Goal: Information Seeking & Learning: Learn about a topic

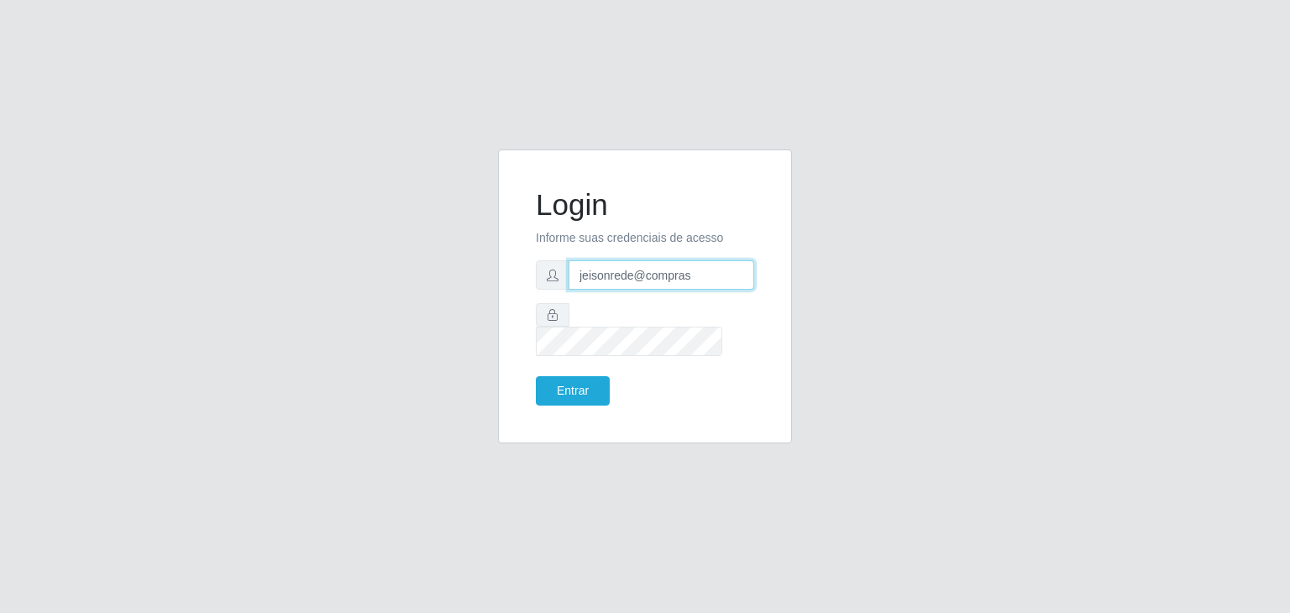
click at [722, 286] on input "jeisonrede@compras" at bounding box center [662, 274] width 186 height 29
type input "[EMAIL_ADDRESS][PERSON_NAME][DOMAIN_NAME]"
click at [587, 376] on button "Entrar" at bounding box center [573, 390] width 74 height 29
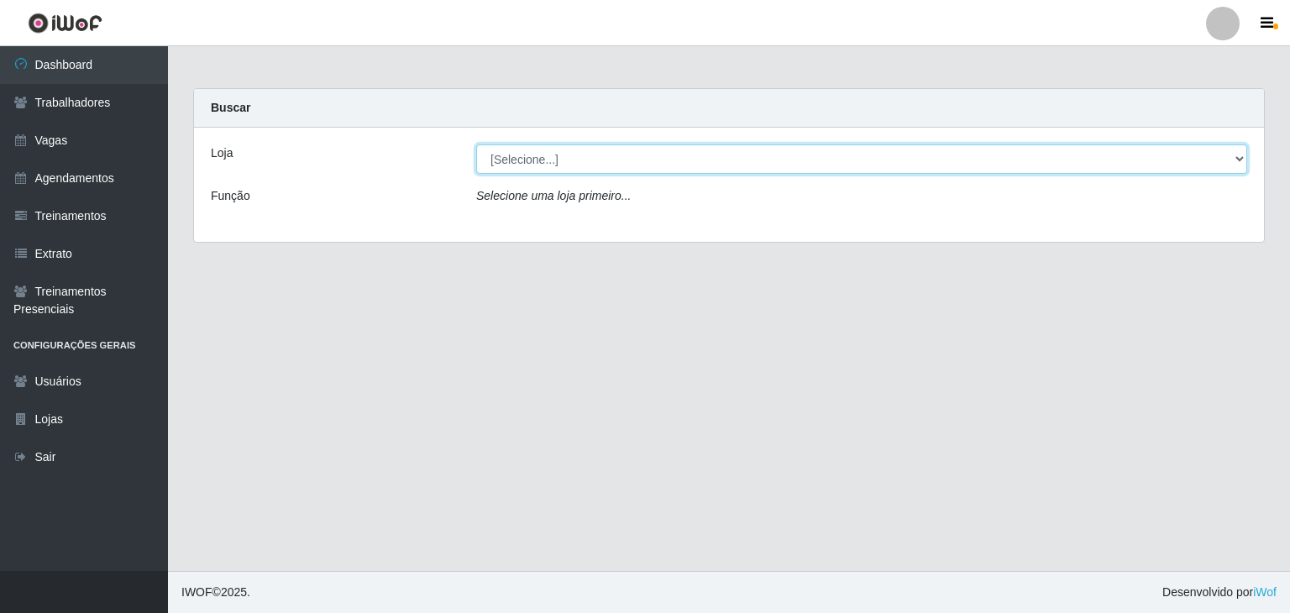
click at [539, 168] on select "[Selecione...] BomQueSó Agreste - Loja 1 BomQueSó Agreste - Loja 2 BomQueSó Agr…" at bounding box center [861, 159] width 771 height 29
select select "214"
click at [476, 145] on select "[Selecione...] BomQueSó Agreste - Loja 1 BomQueSó Agreste - Loja 2 BomQueSó Agr…" at bounding box center [861, 159] width 771 height 29
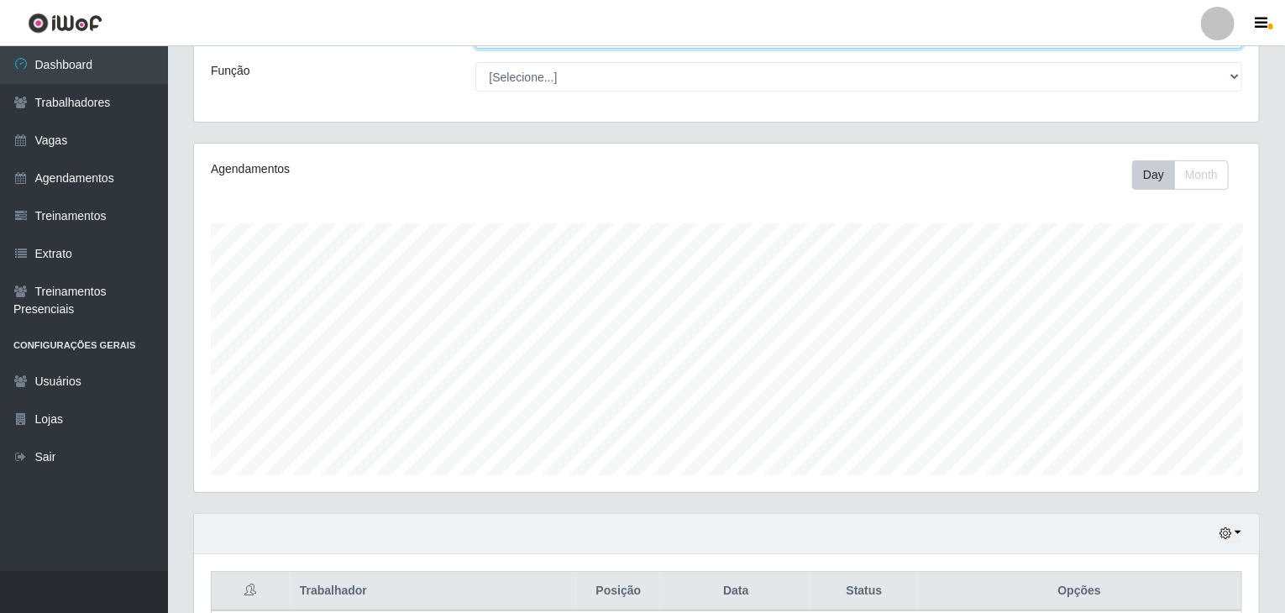
scroll to position [545, 0]
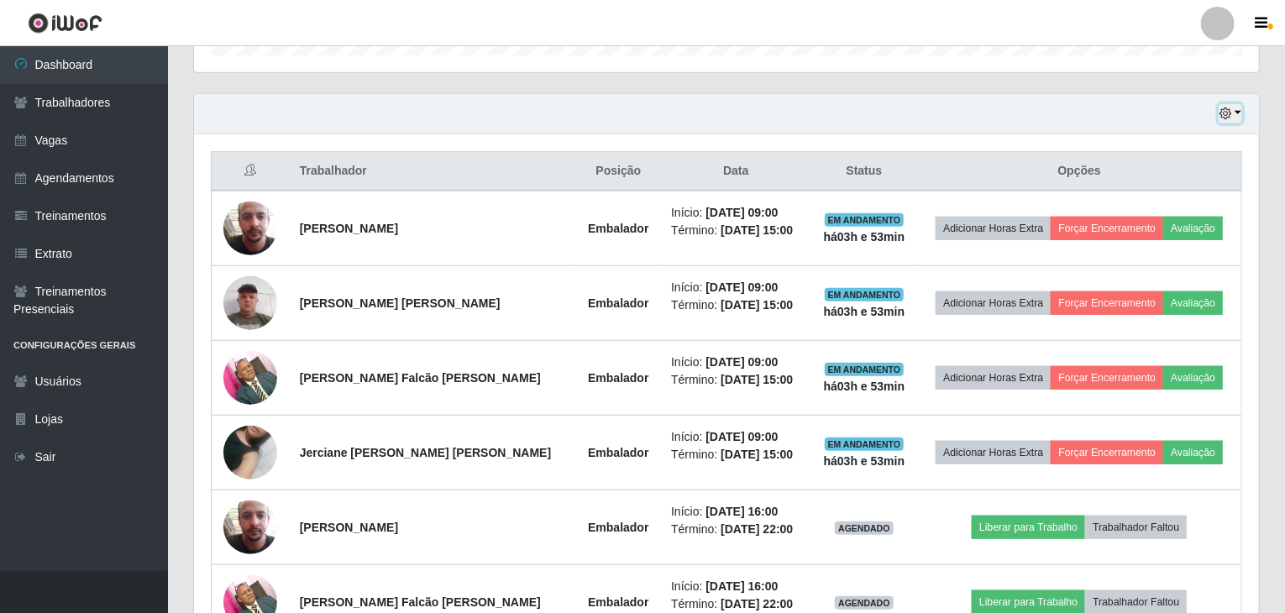
click at [1238, 110] on button "button" at bounding box center [1231, 113] width 24 height 19
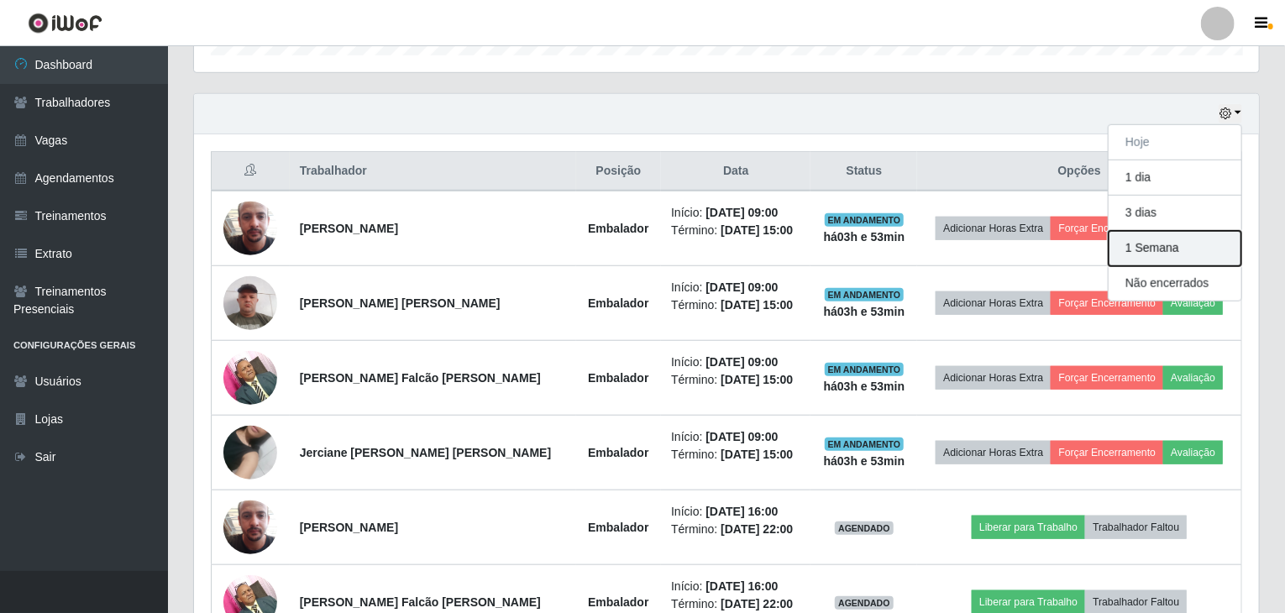
click at [1186, 243] on button "1 Semana" at bounding box center [1175, 248] width 133 height 35
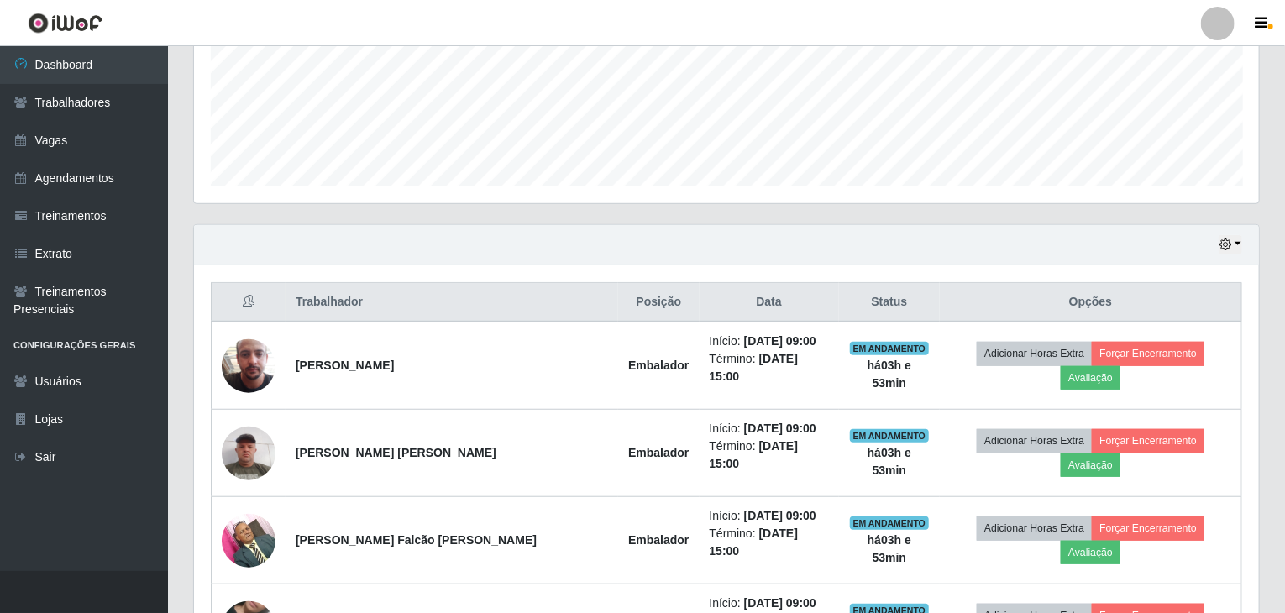
scroll to position [209, 0]
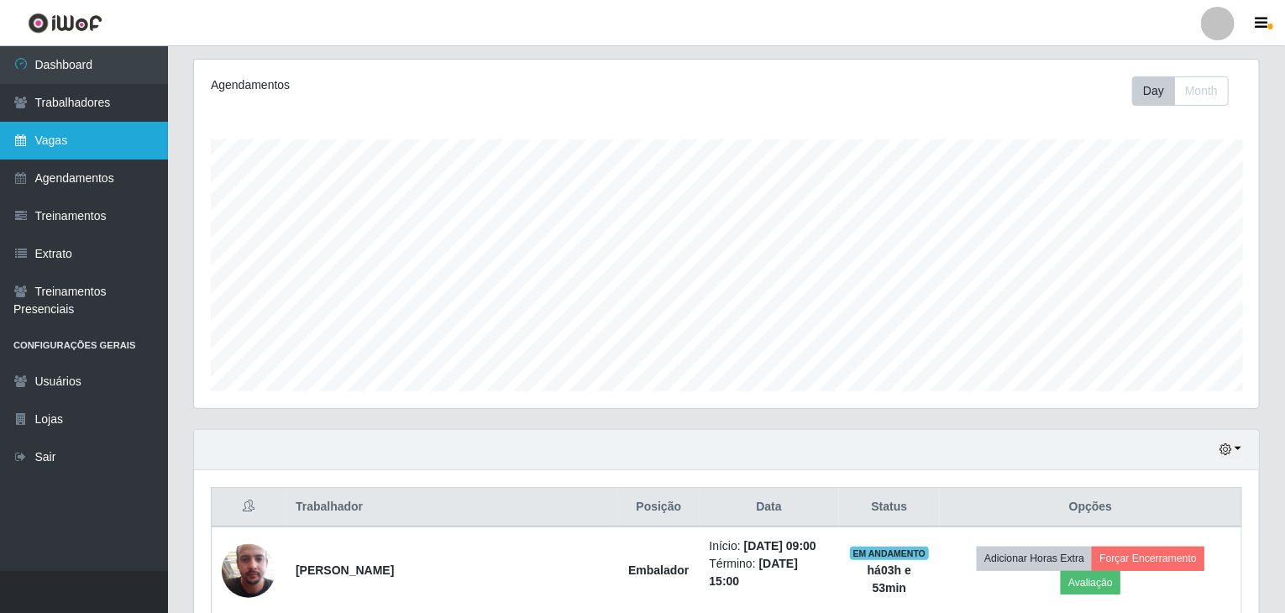
click at [37, 142] on link "Vagas" at bounding box center [84, 141] width 168 height 38
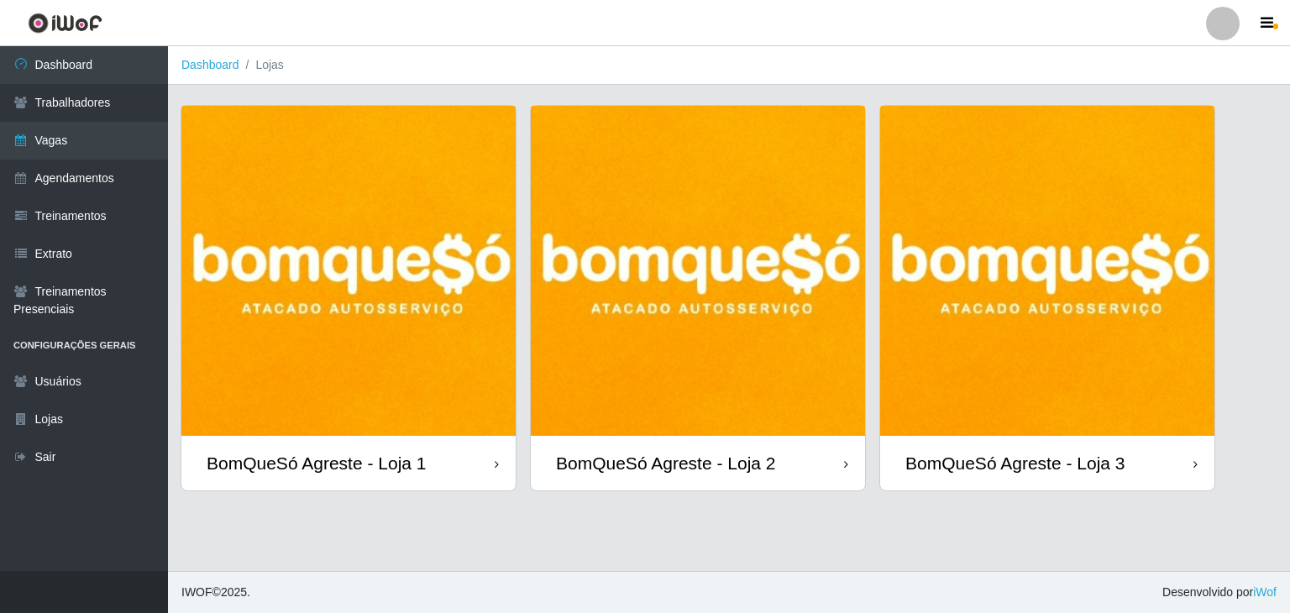
click at [293, 293] on img at bounding box center [348, 271] width 334 height 330
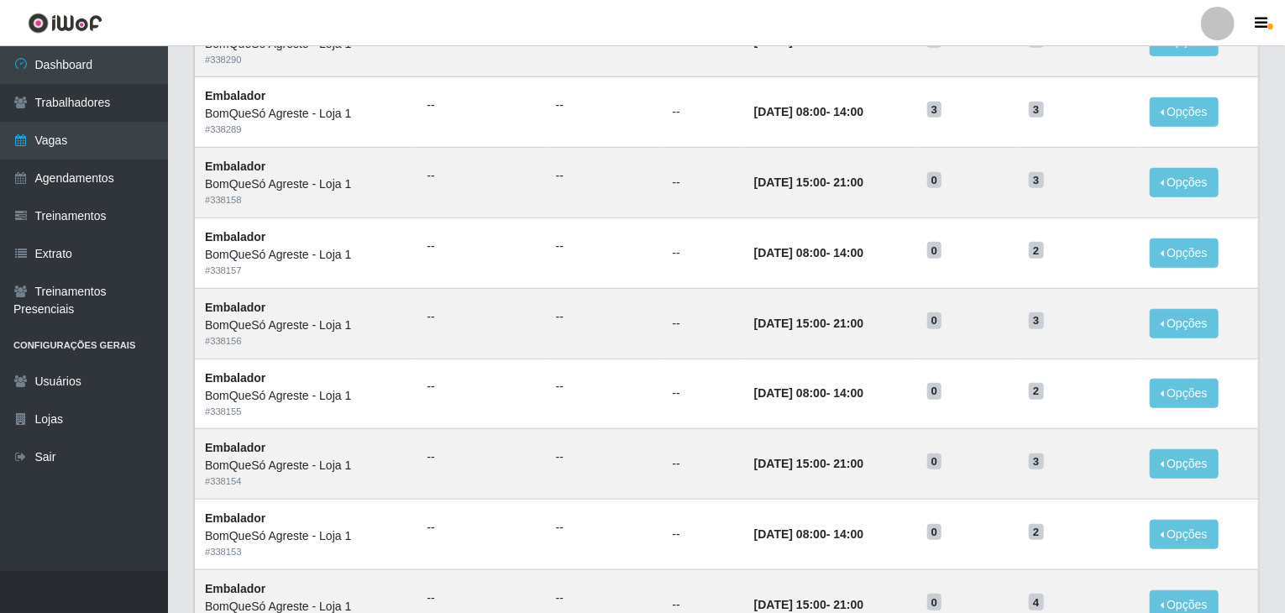
scroll to position [806, 0]
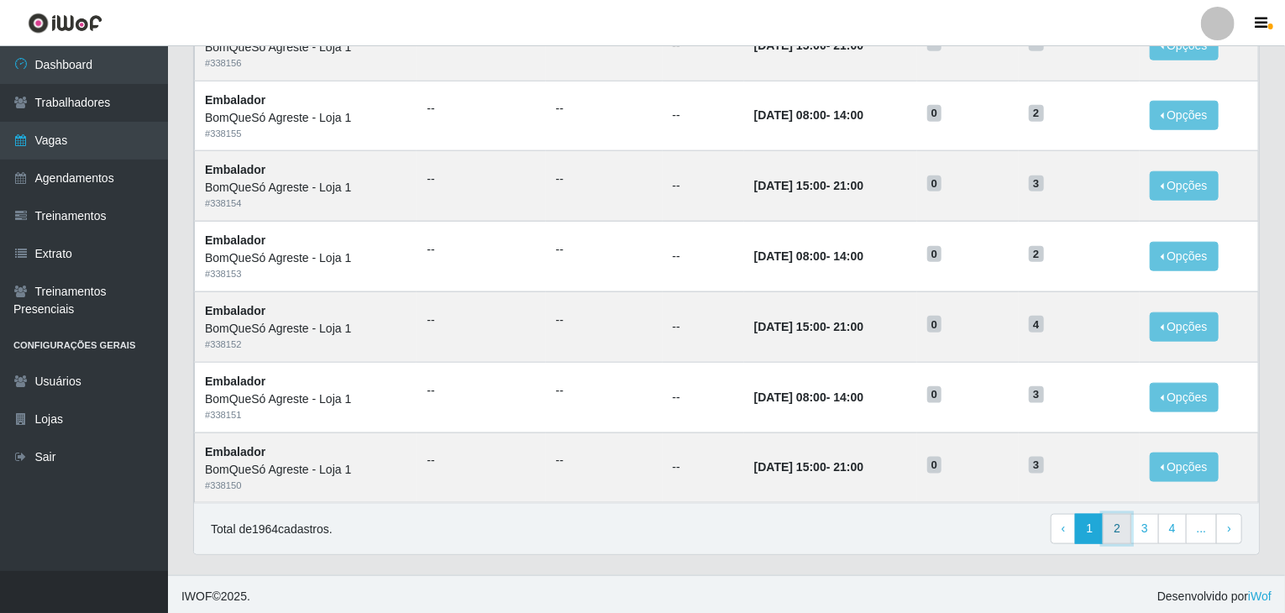
click at [1119, 532] on link "2" at bounding box center [1117, 529] width 29 height 30
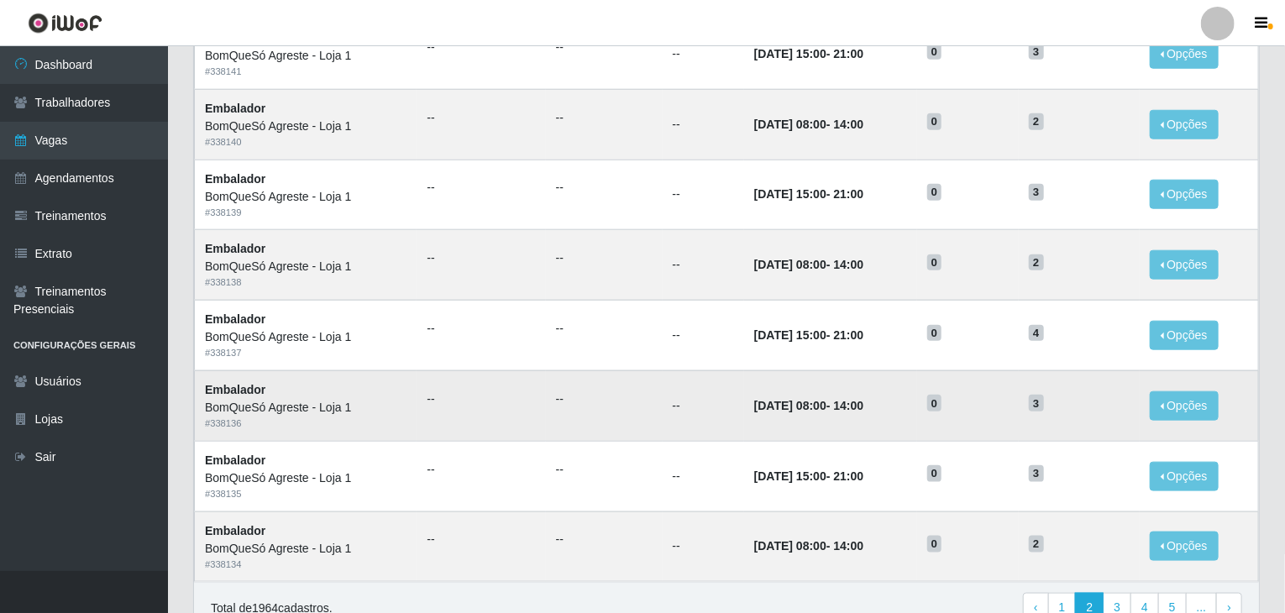
scroll to position [806, 0]
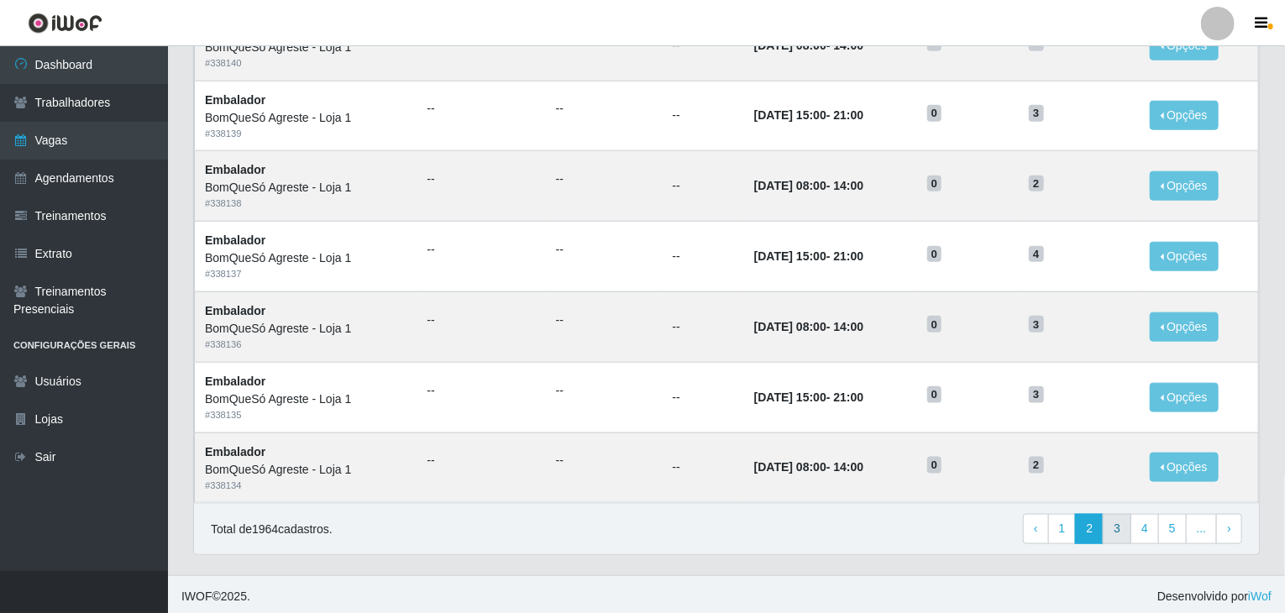
click at [1120, 539] on div "Total de 1964 cadastros. ‹ Previous 1 2 3 4 5 ... › Next" at bounding box center [726, 528] width 1065 height 51
click at [1121, 537] on link "3" at bounding box center [1117, 529] width 29 height 30
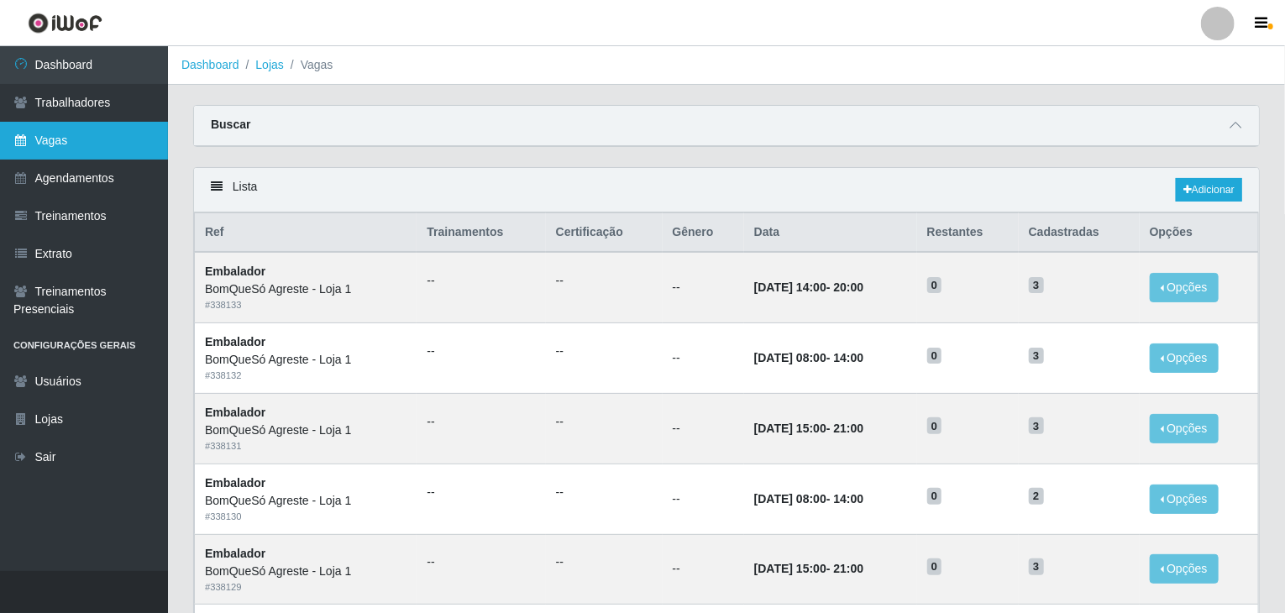
click at [96, 155] on link "Vagas" at bounding box center [84, 141] width 168 height 38
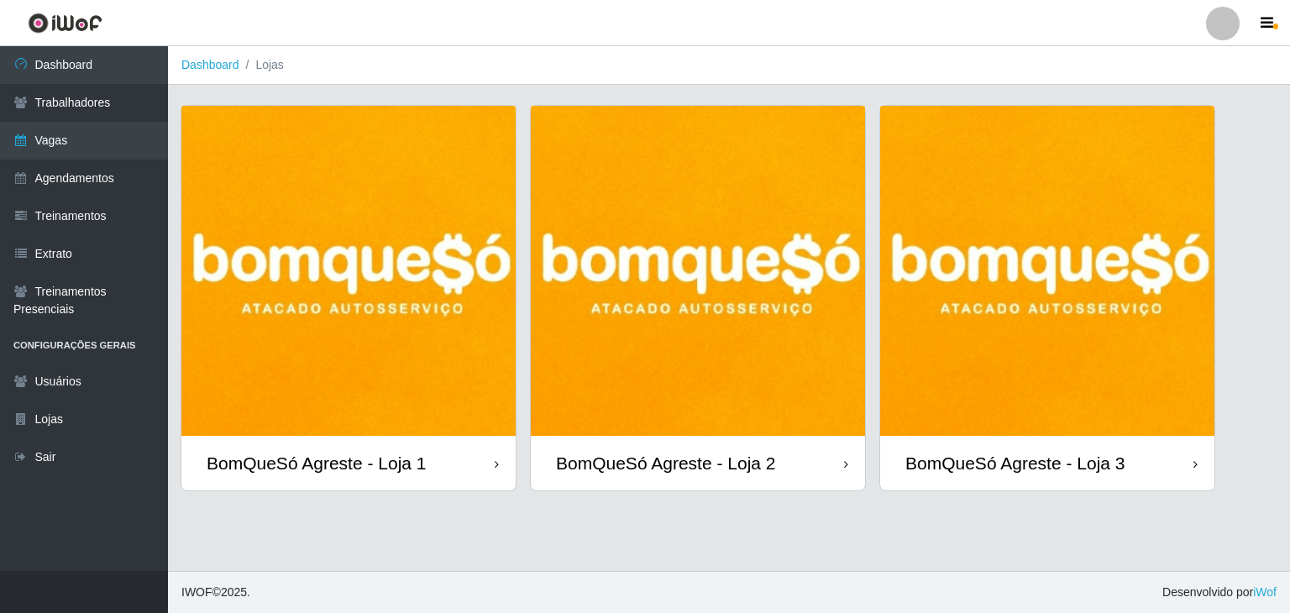
click at [1114, 350] on img at bounding box center [1047, 271] width 334 height 330
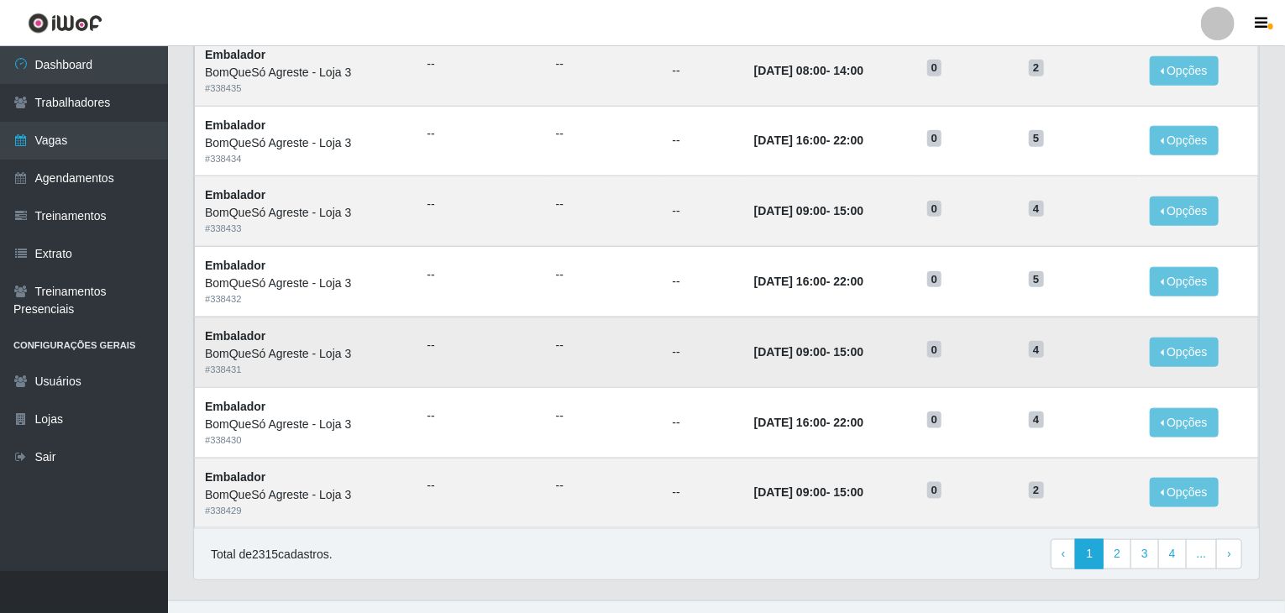
scroll to position [806, 0]
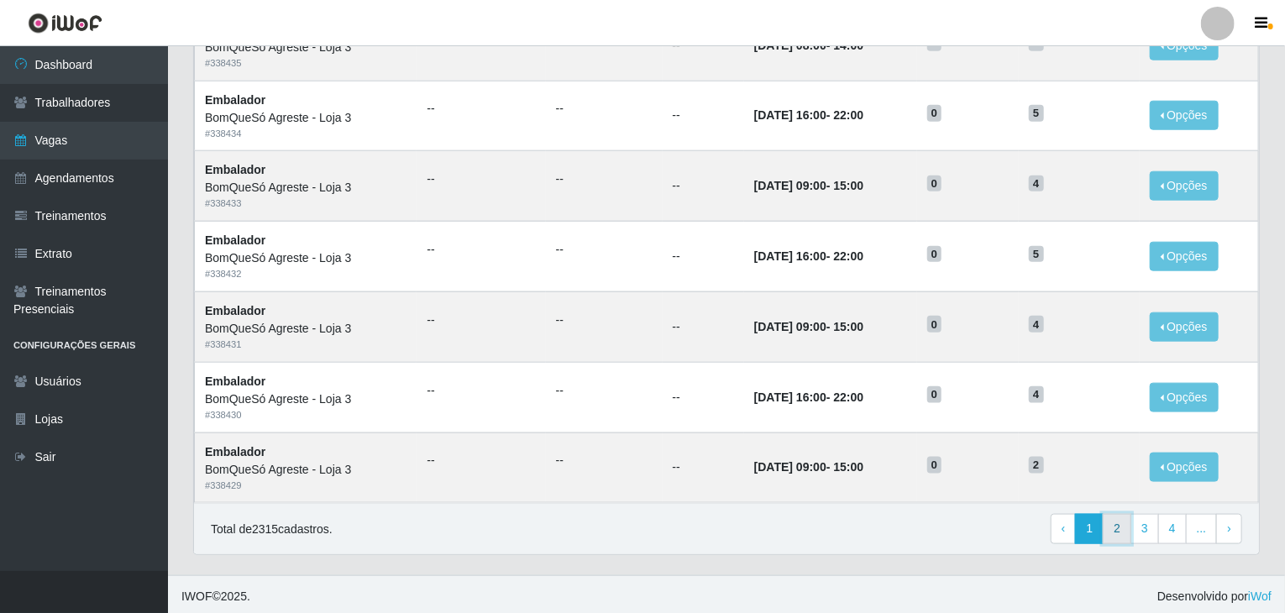
click at [1118, 530] on link "2" at bounding box center [1117, 529] width 29 height 30
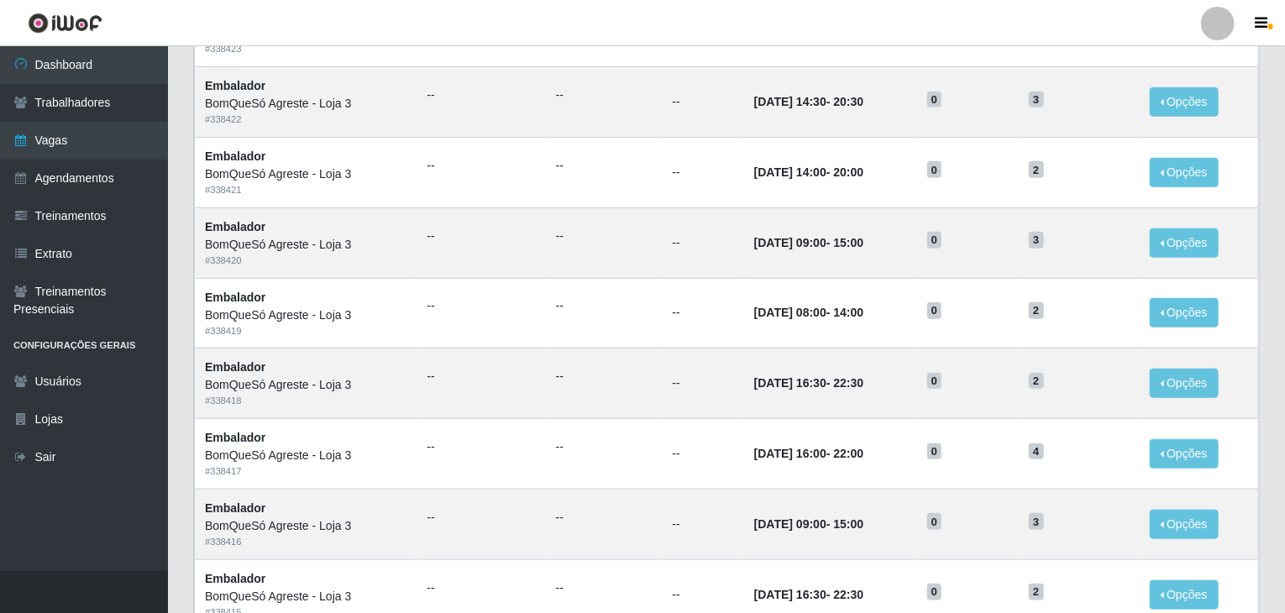
scroll to position [806, 0]
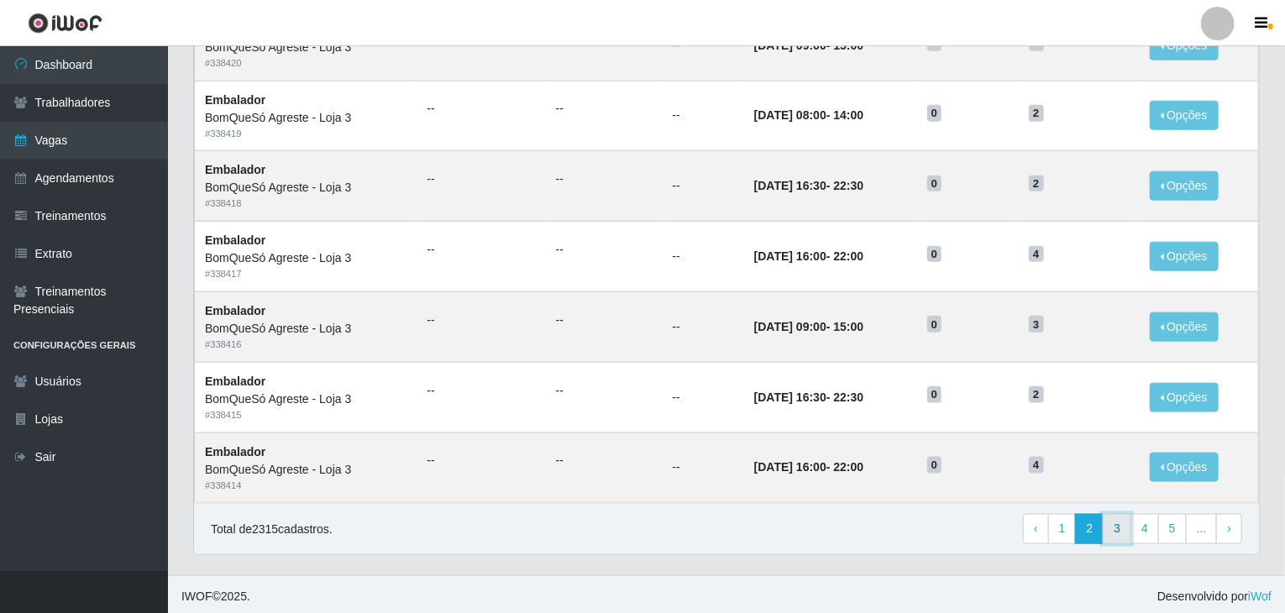
click at [1122, 525] on link "3" at bounding box center [1117, 529] width 29 height 30
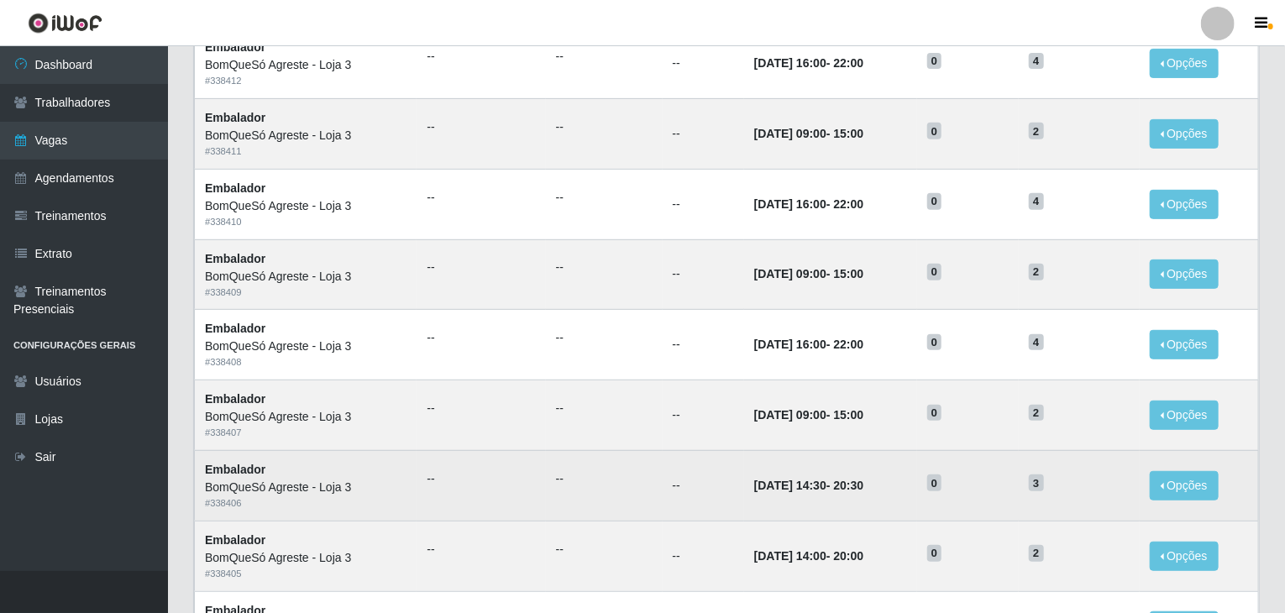
scroll to position [252, 0]
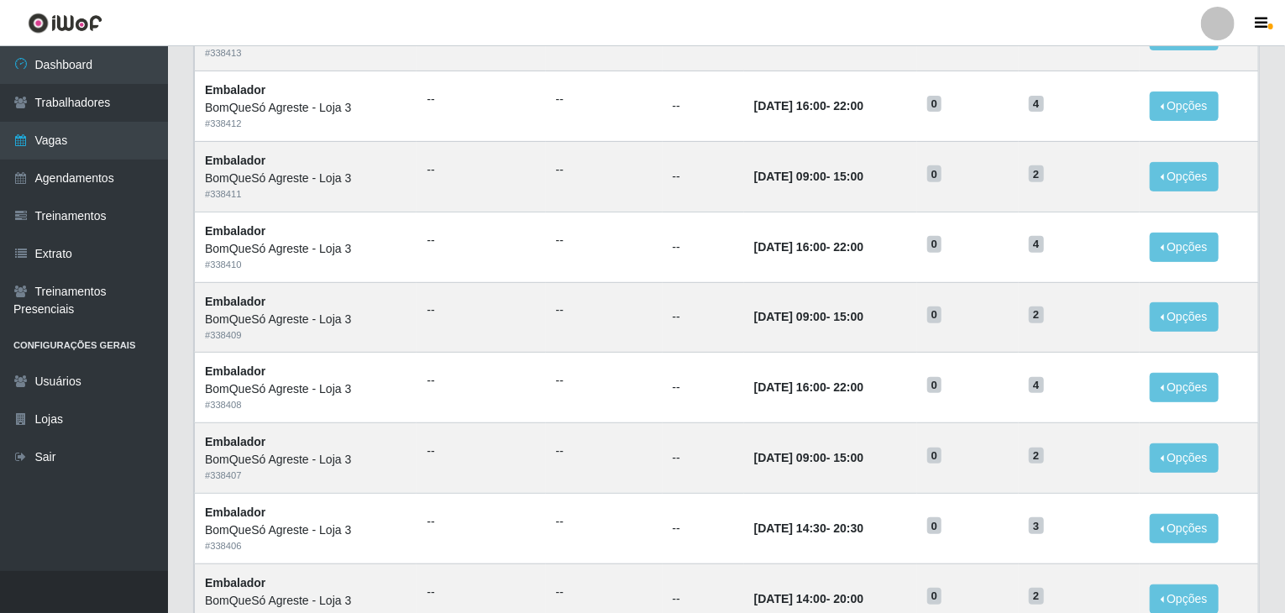
click at [1225, 17] on div at bounding box center [1218, 24] width 34 height 34
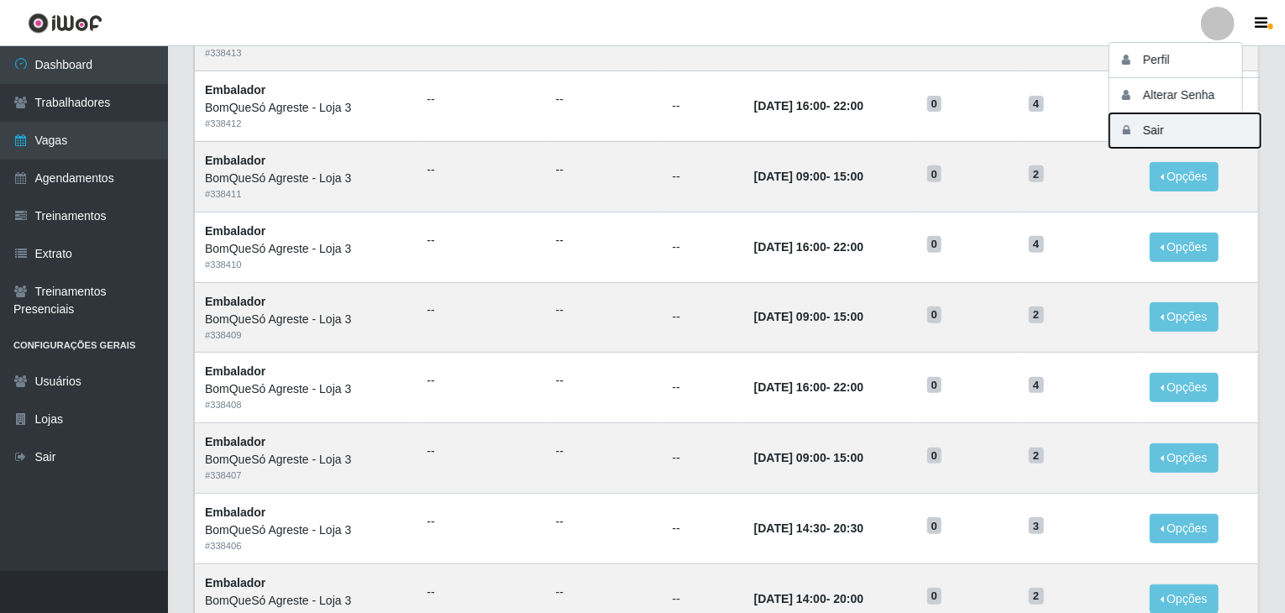
click at [1190, 138] on button "Sair" at bounding box center [1185, 130] width 151 height 34
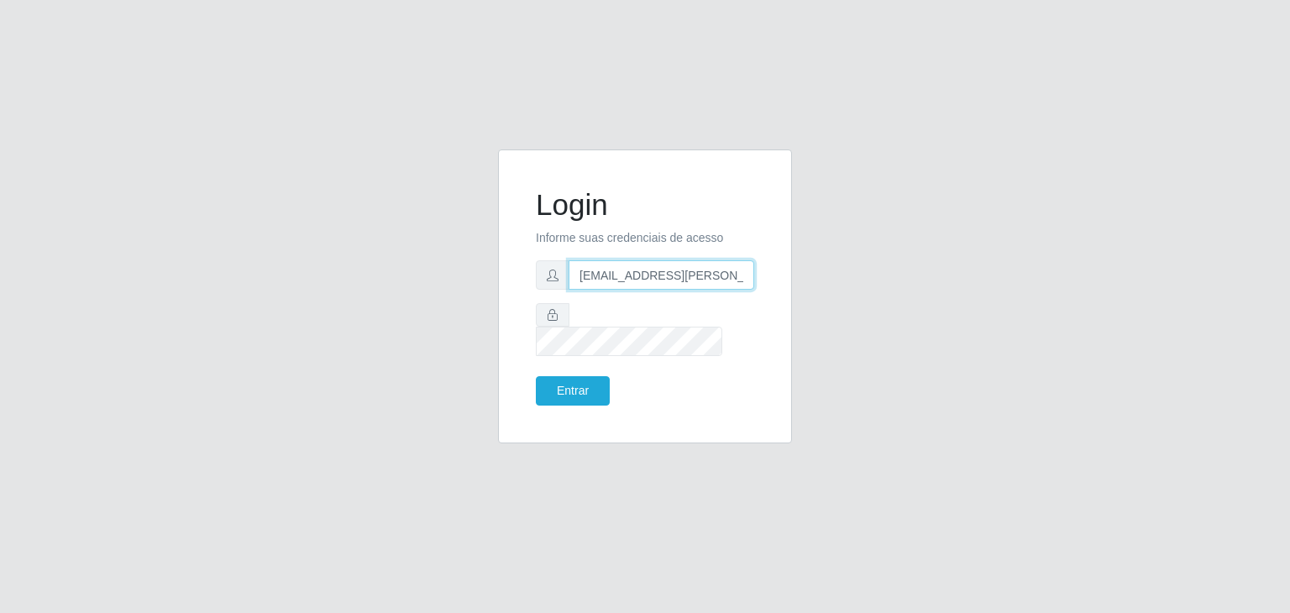
click at [702, 289] on input "jeison.arruda@sougrc.com" at bounding box center [662, 274] width 186 height 29
type input "jeisonrede@compras"
click at [568, 386] on button "Entrar" at bounding box center [573, 390] width 74 height 29
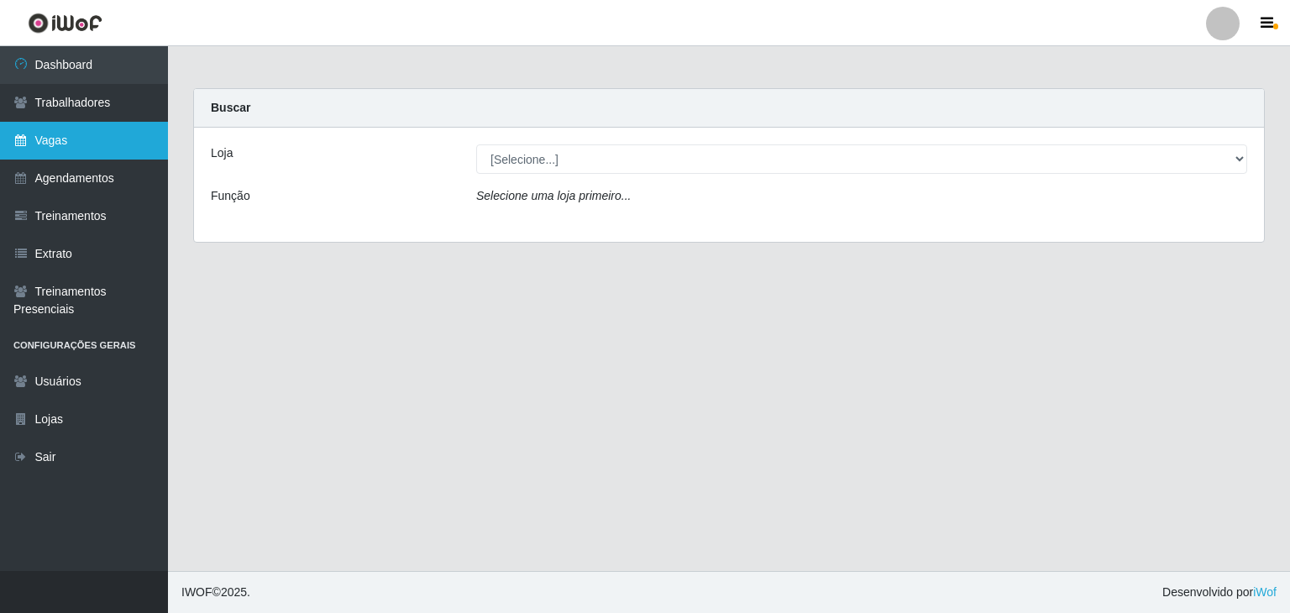
click at [99, 151] on link "Vagas" at bounding box center [84, 141] width 168 height 38
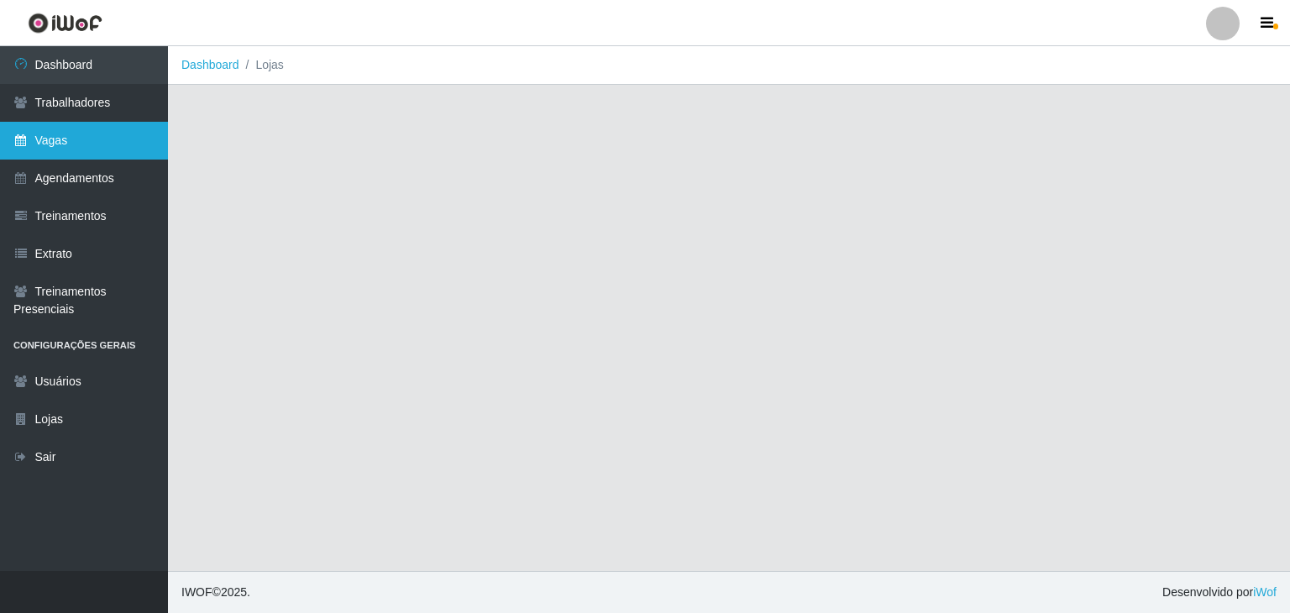
click at [124, 139] on link "Vagas" at bounding box center [84, 141] width 168 height 38
click at [65, 139] on link "Vagas" at bounding box center [84, 141] width 168 height 38
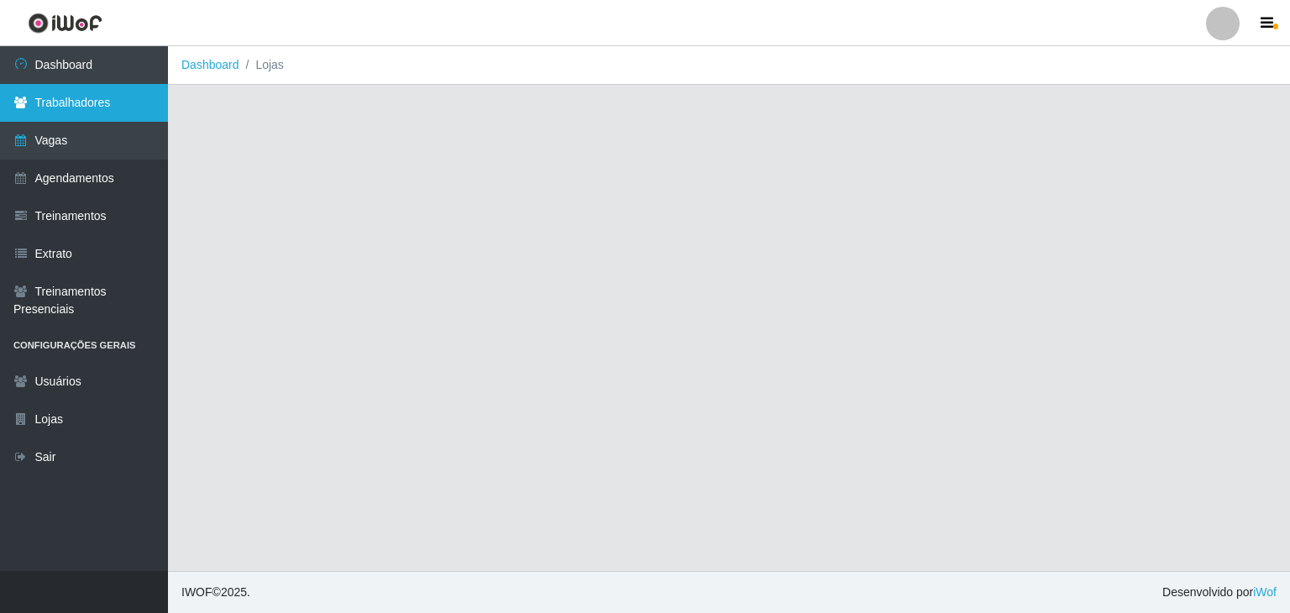
click at [78, 104] on link "Trabalhadores" at bounding box center [84, 103] width 168 height 38
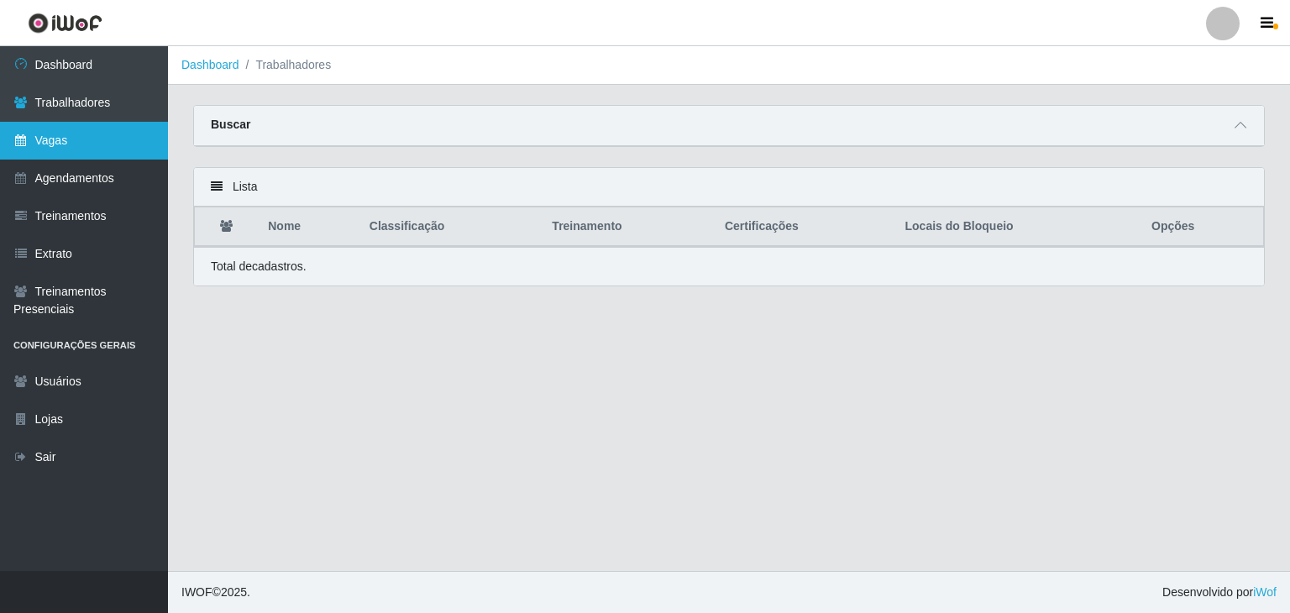
click at [61, 146] on link "Vagas" at bounding box center [84, 141] width 168 height 38
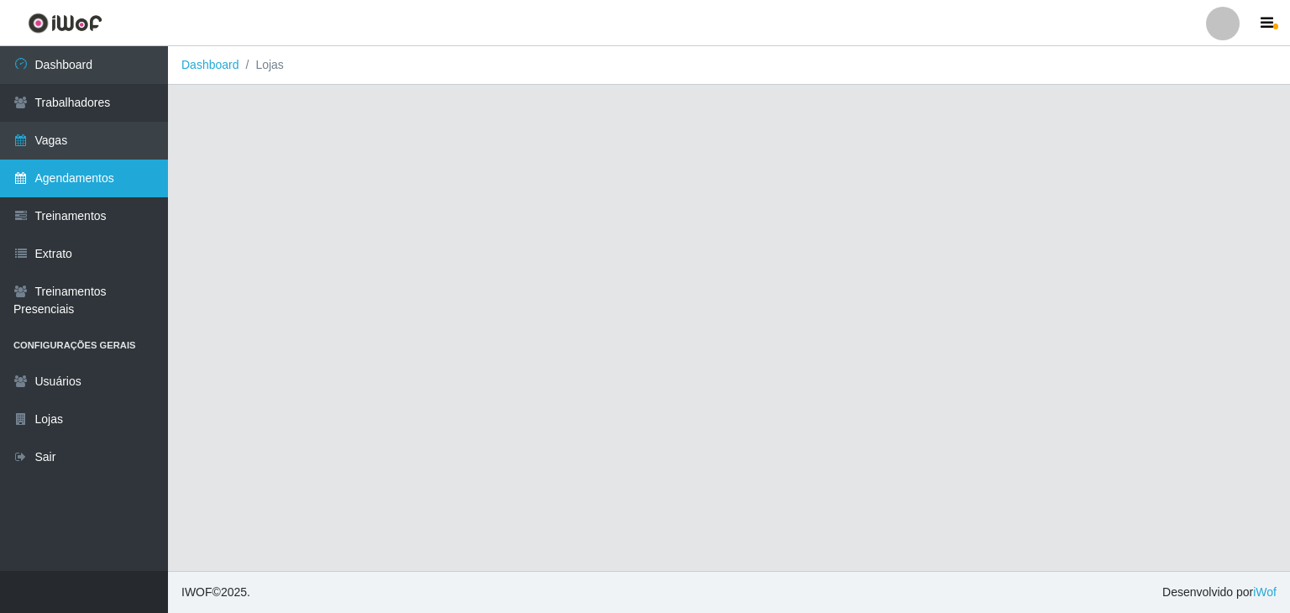
click at [55, 183] on link "Agendamentos" at bounding box center [84, 179] width 168 height 38
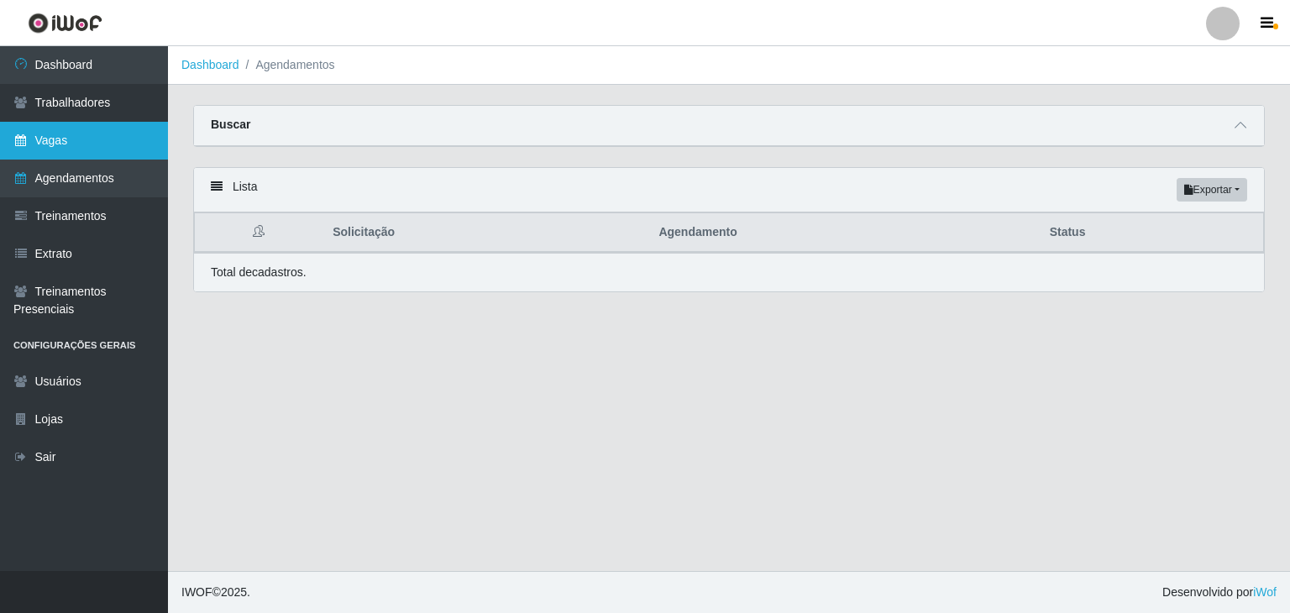
click at [30, 134] on link "Vagas" at bounding box center [84, 141] width 168 height 38
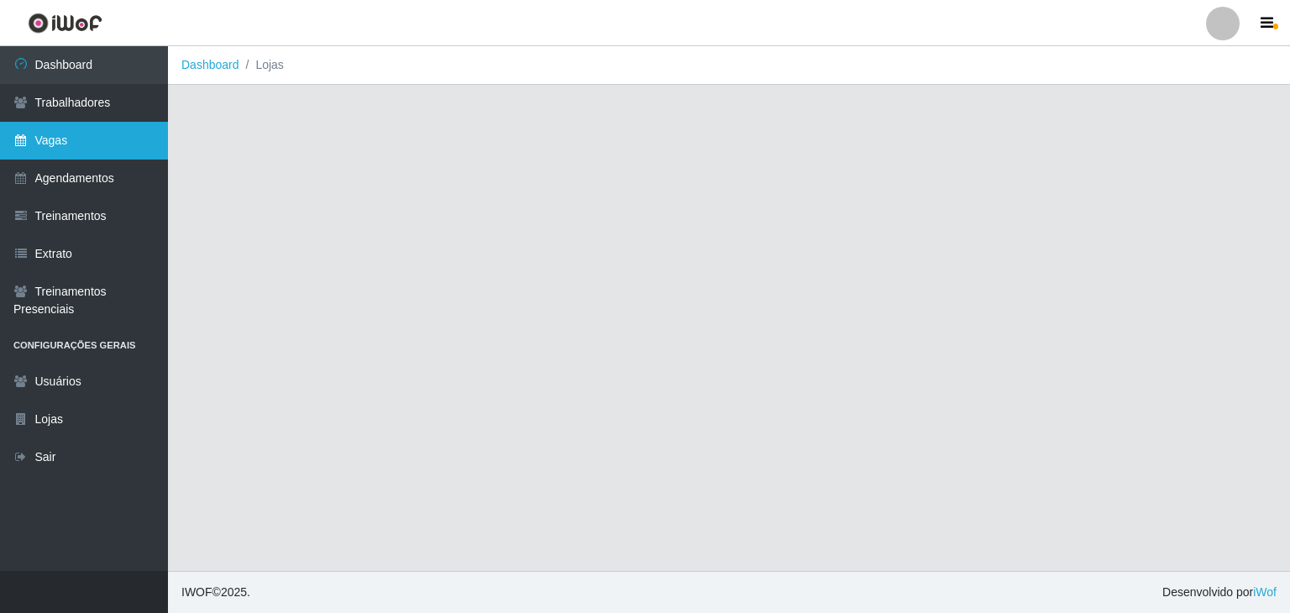
click at [17, 135] on icon at bounding box center [20, 140] width 15 height 12
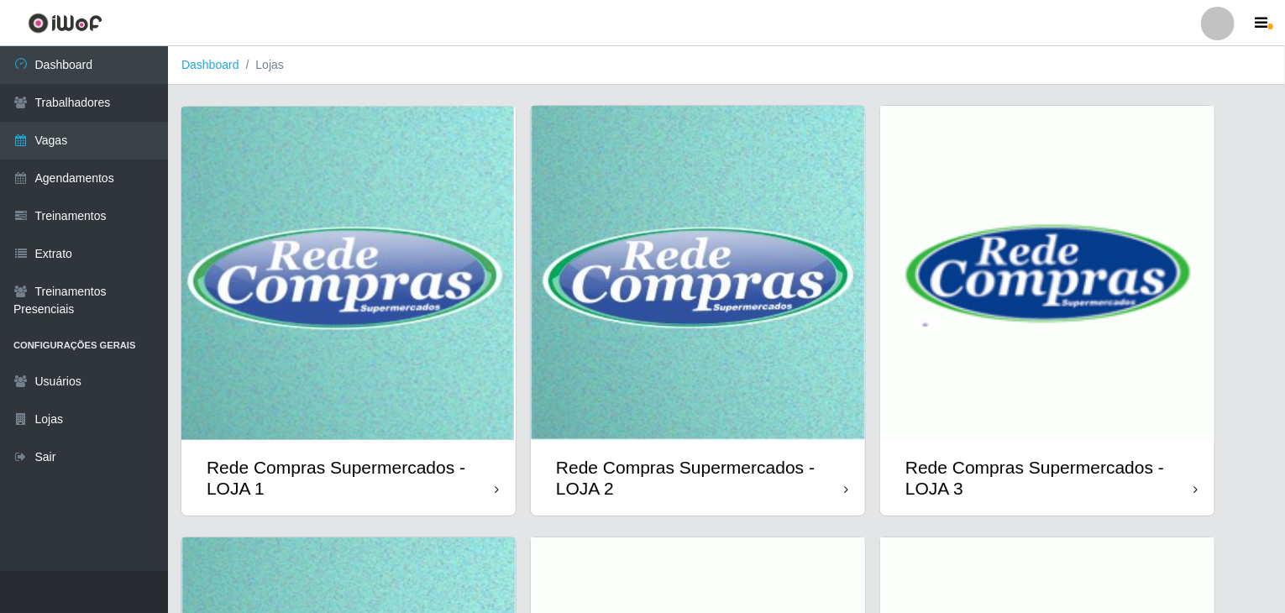
click at [380, 246] on img at bounding box center [348, 274] width 334 height 334
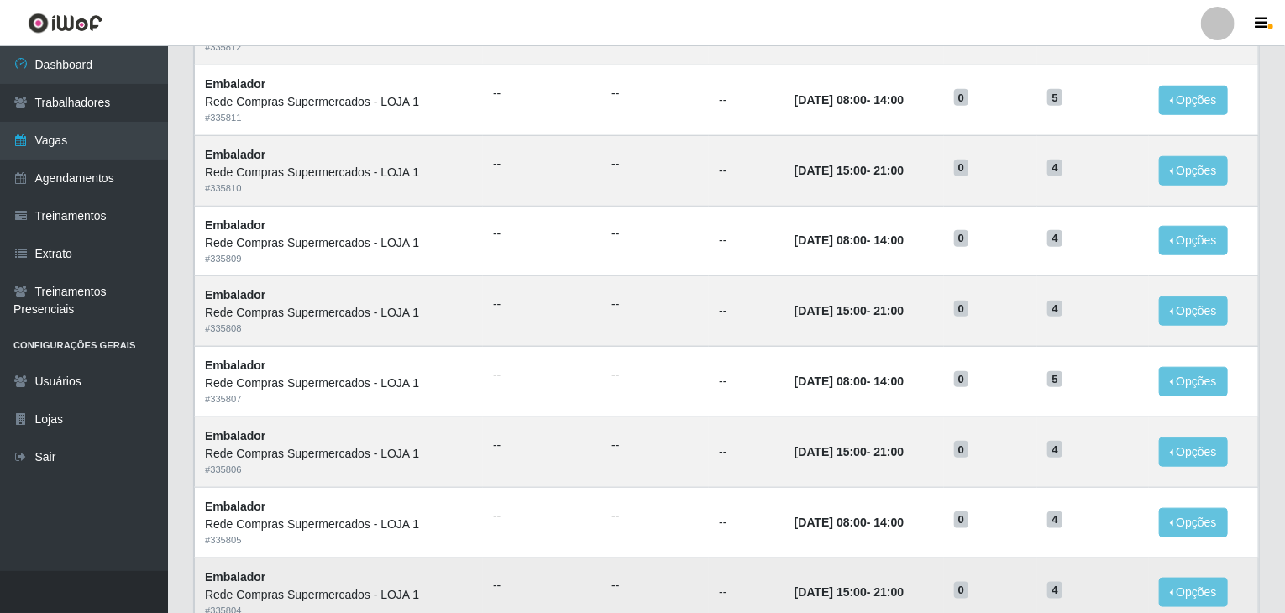
scroll to position [806, 0]
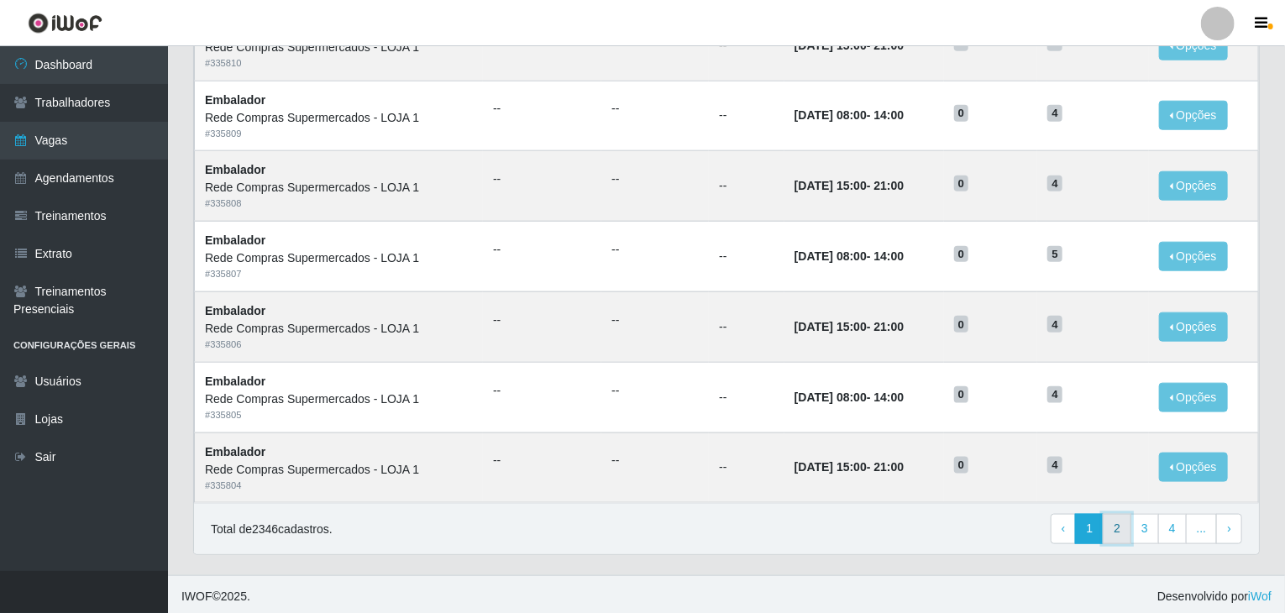
click at [1118, 527] on link "2" at bounding box center [1117, 529] width 29 height 30
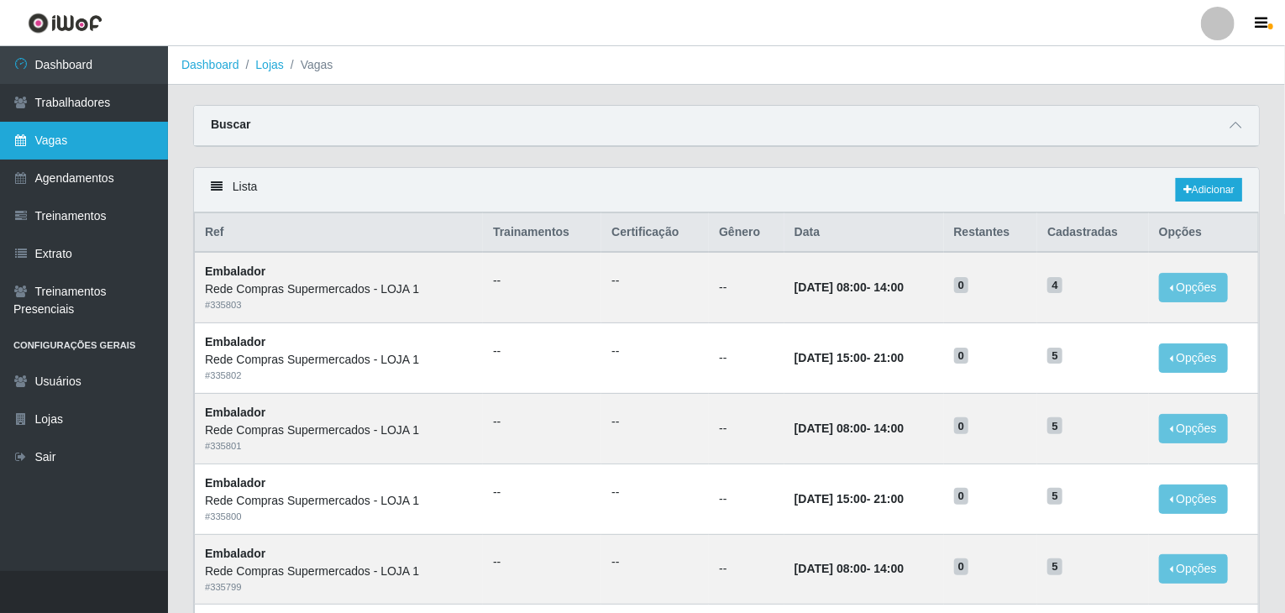
click at [66, 155] on link "Vagas" at bounding box center [84, 141] width 168 height 38
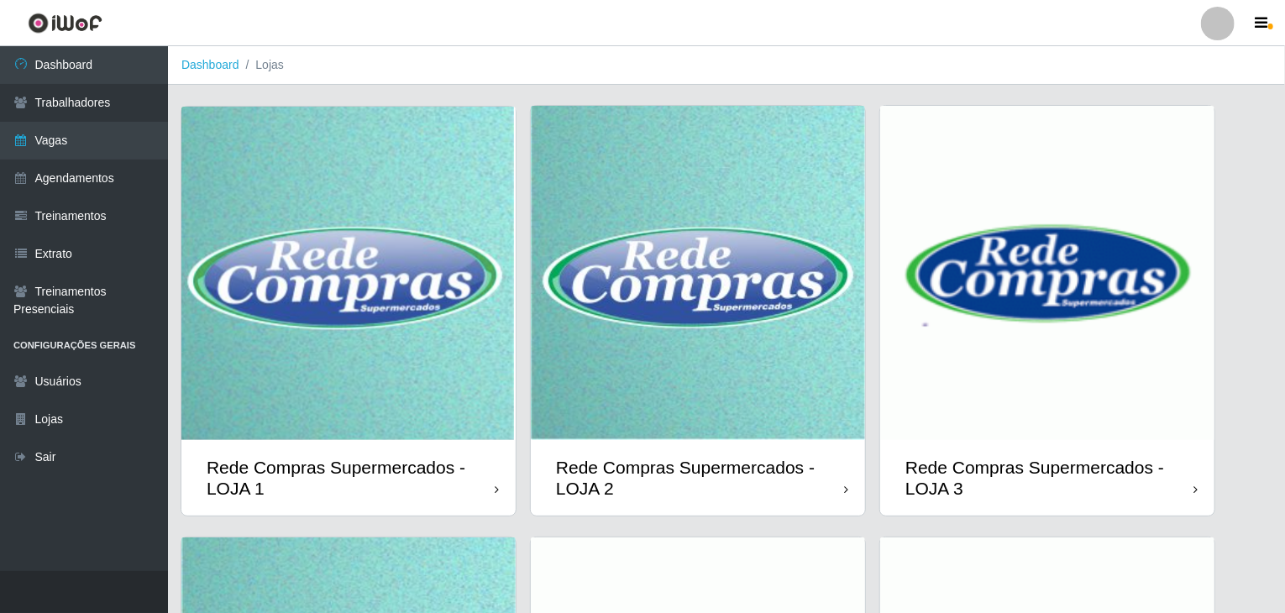
click at [638, 333] on img at bounding box center [698, 273] width 334 height 334
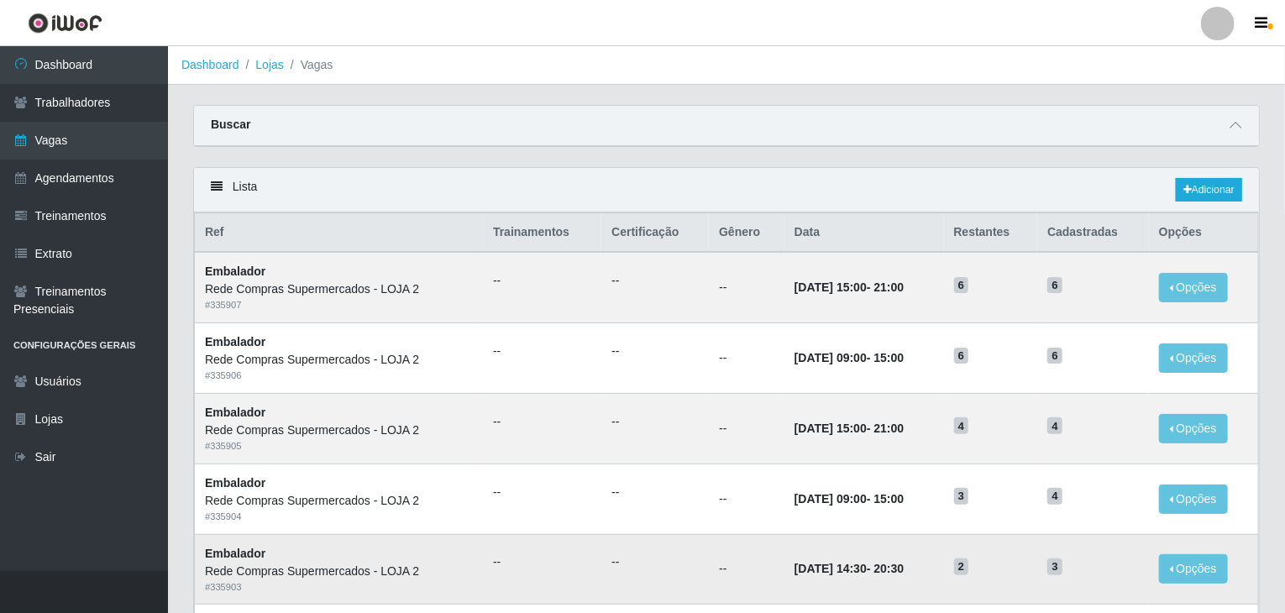
scroll to position [806, 0]
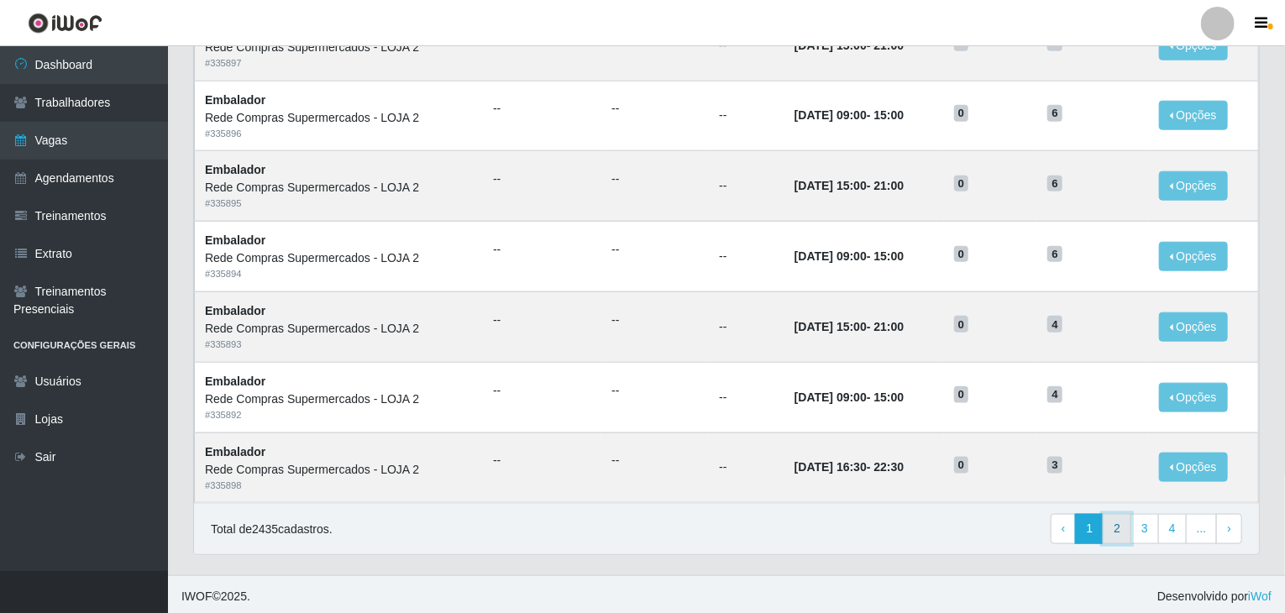
click at [1119, 532] on link "2" at bounding box center [1117, 529] width 29 height 30
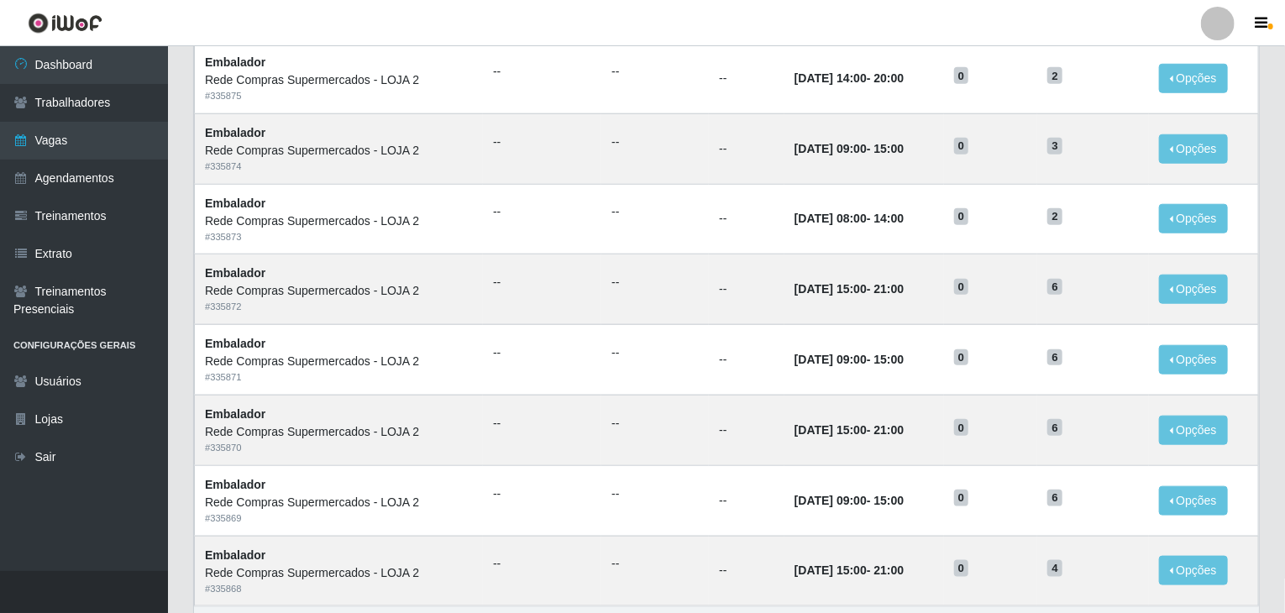
scroll to position [806, 0]
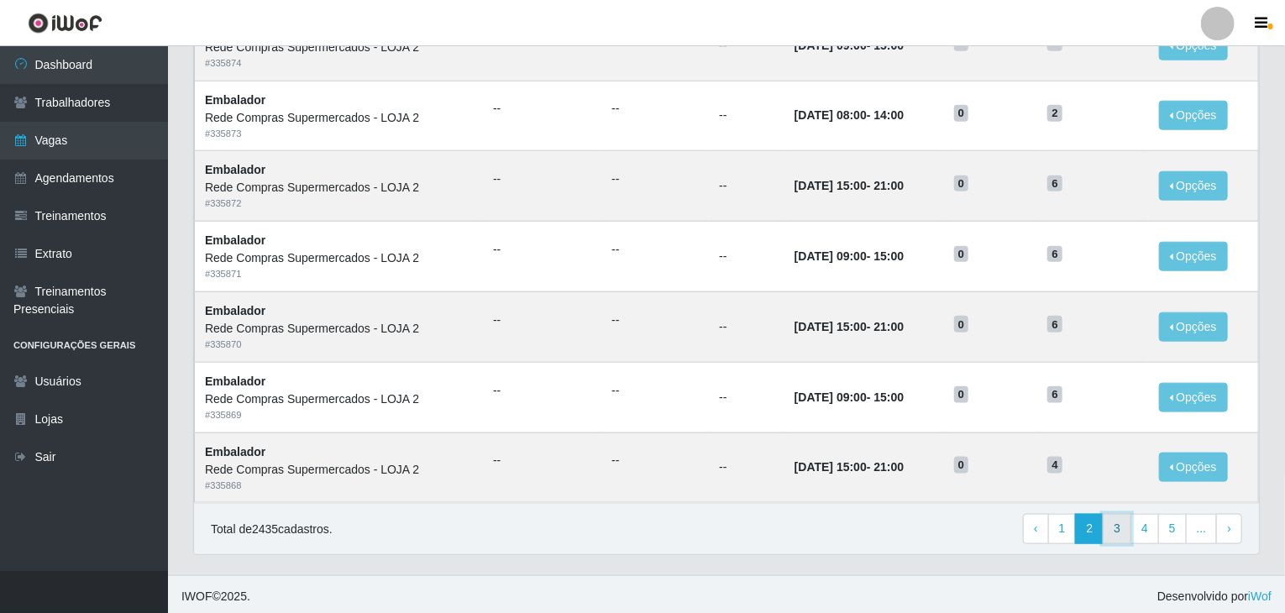
click at [1116, 537] on link "3" at bounding box center [1117, 529] width 29 height 30
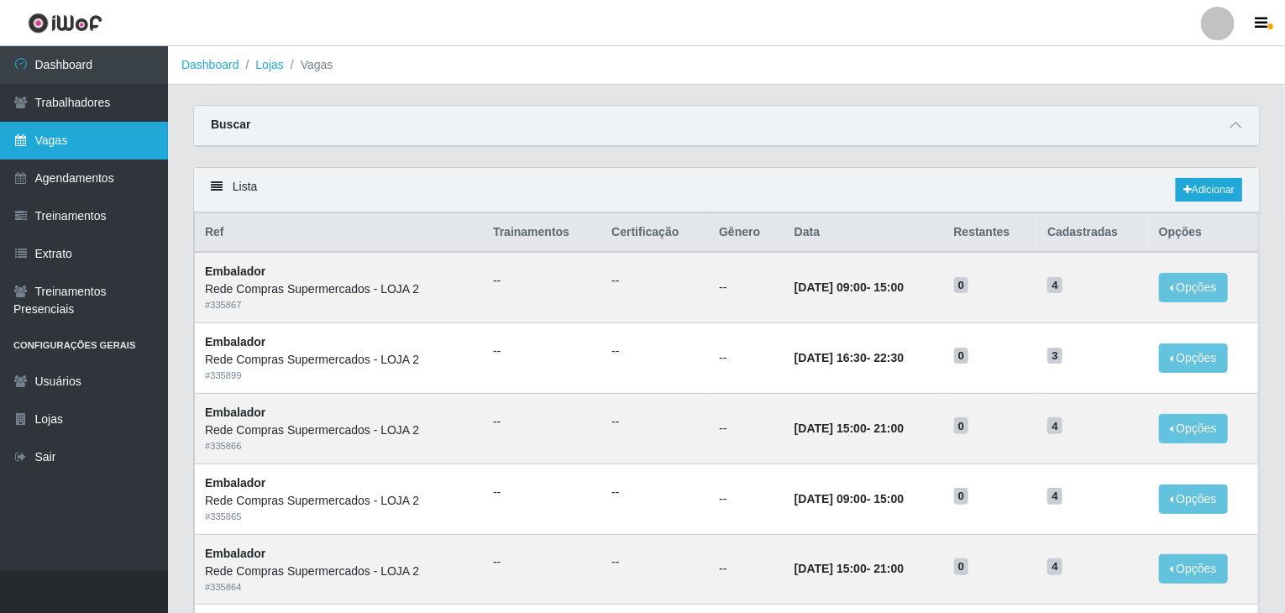
click at [55, 146] on link "Vagas" at bounding box center [84, 141] width 168 height 38
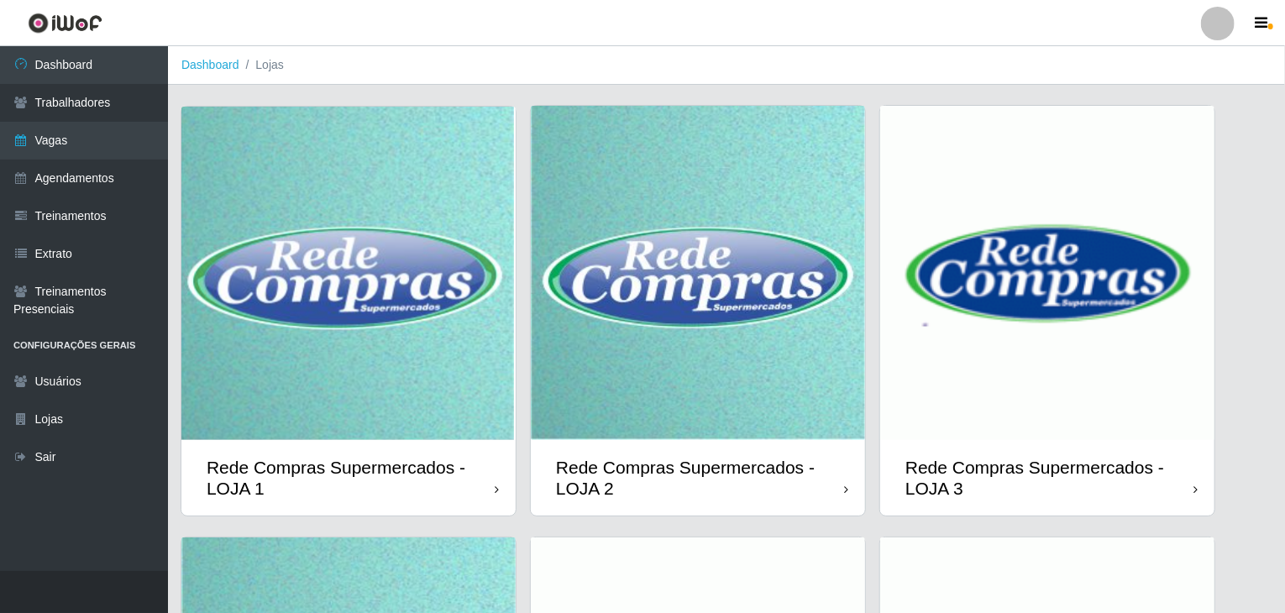
click at [1126, 392] on img at bounding box center [1047, 273] width 334 height 334
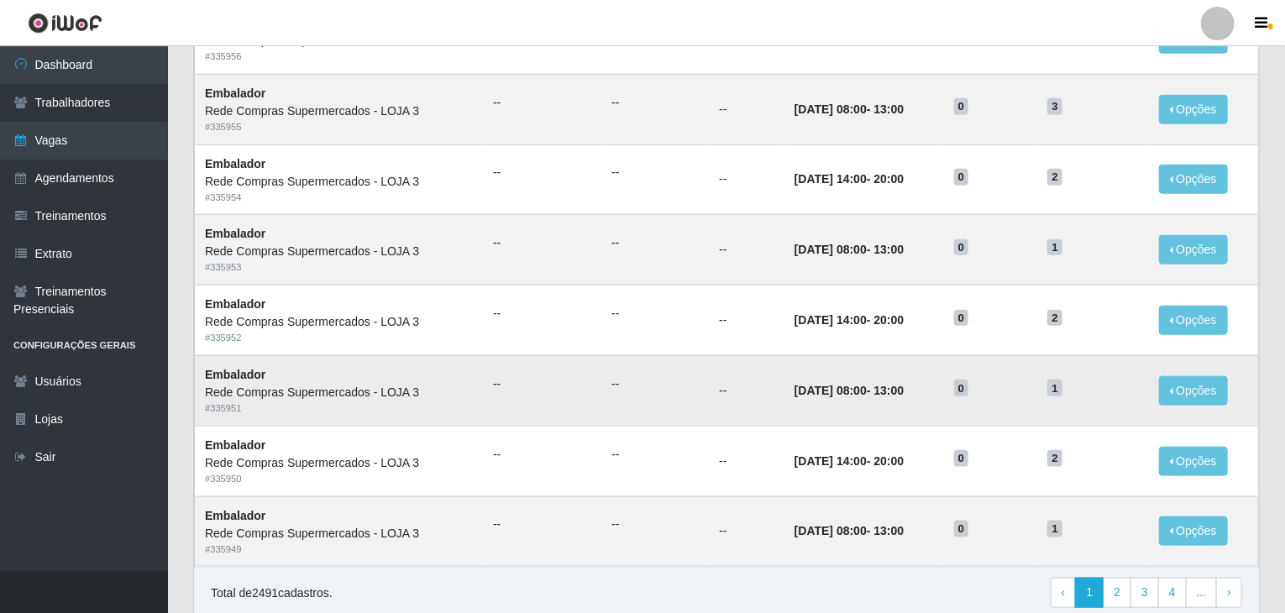
scroll to position [806, 0]
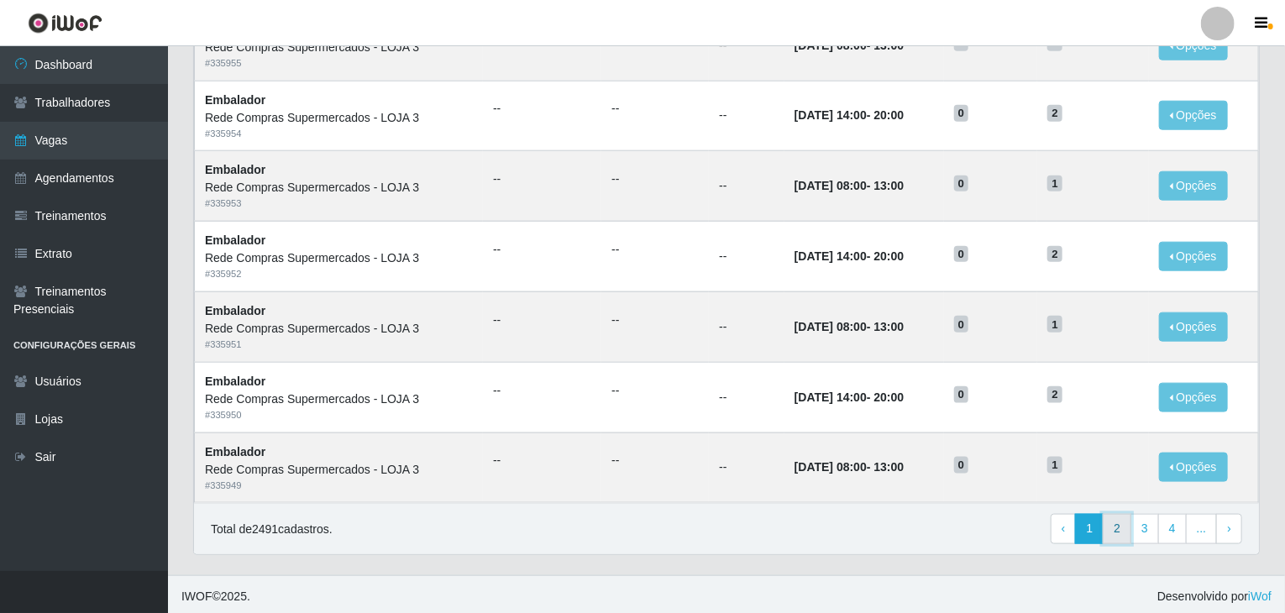
click at [1118, 530] on link "2" at bounding box center [1117, 529] width 29 height 30
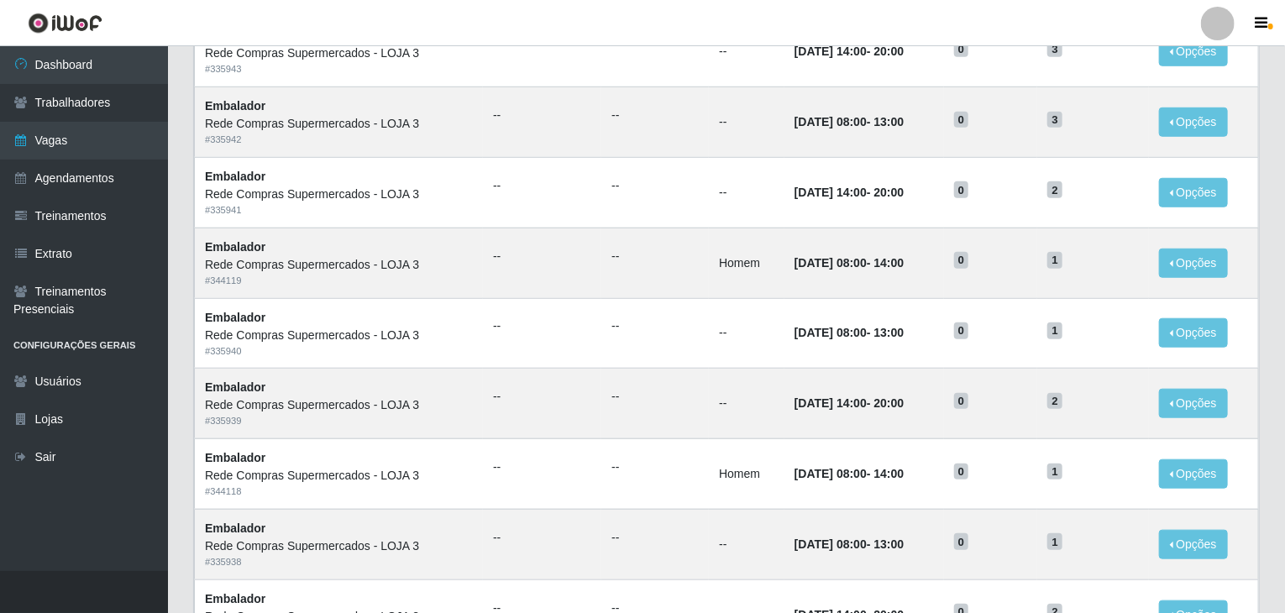
scroll to position [806, 0]
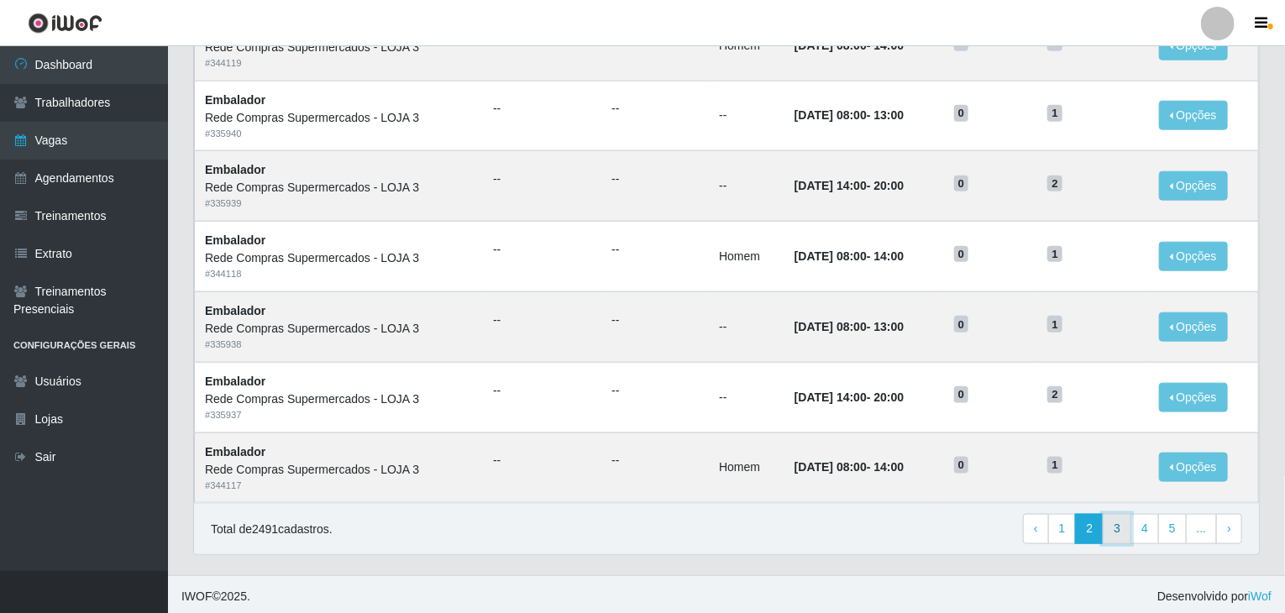
click at [1117, 529] on link "3" at bounding box center [1117, 529] width 29 height 30
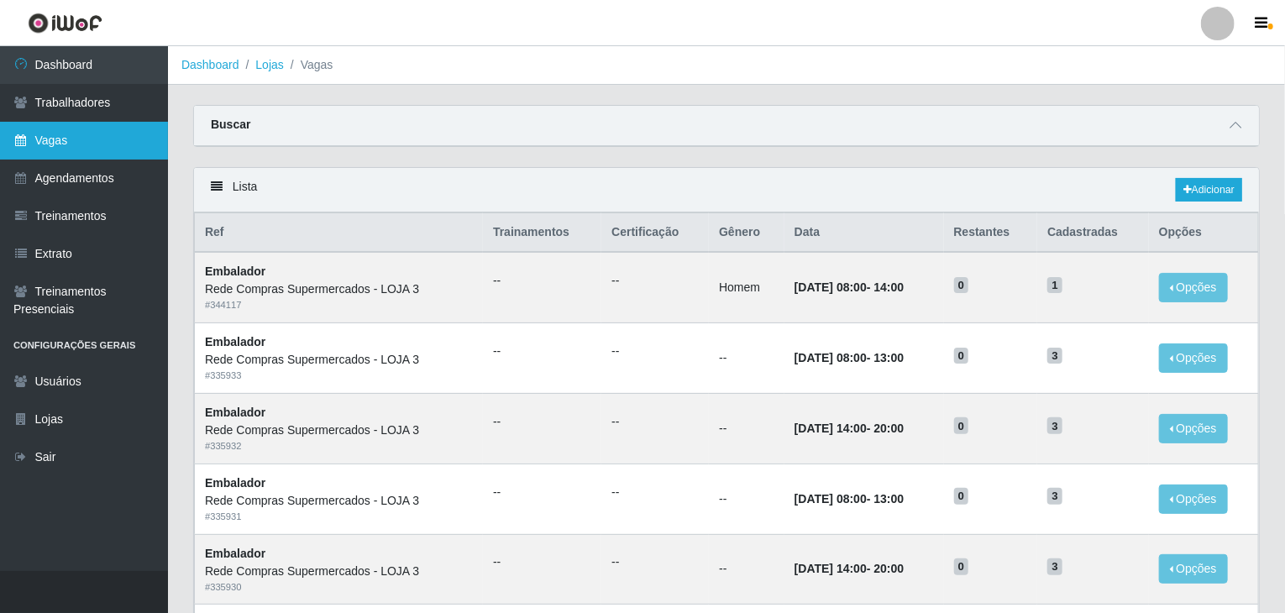
click at [84, 127] on link "Vagas" at bounding box center [84, 141] width 168 height 38
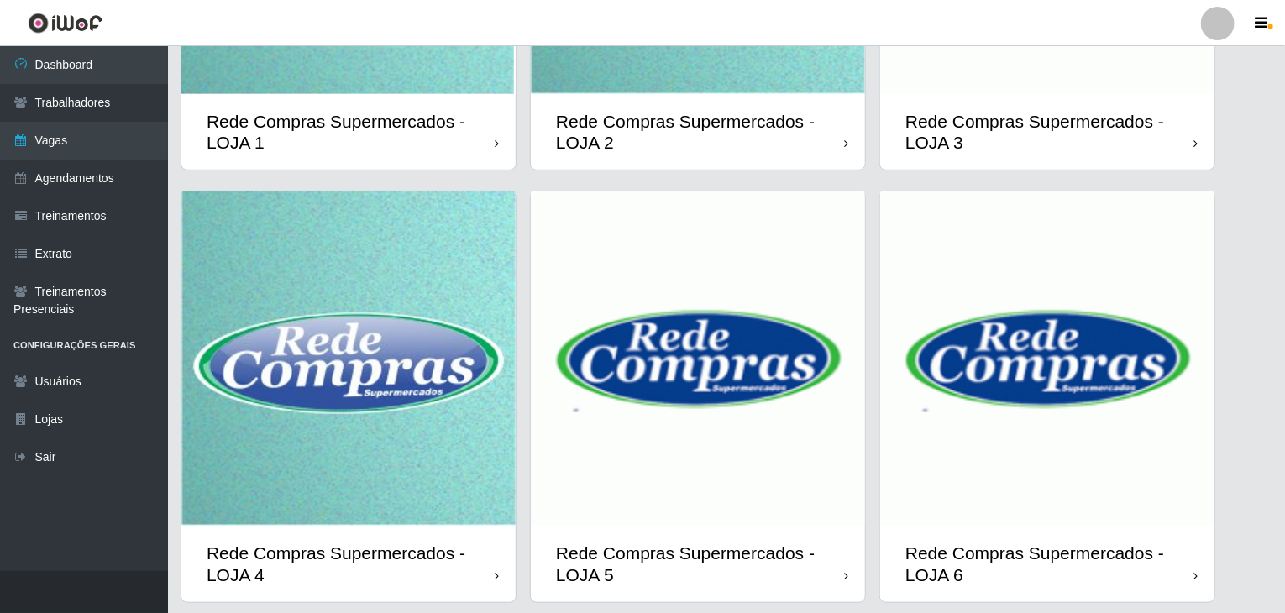
scroll to position [398, 0]
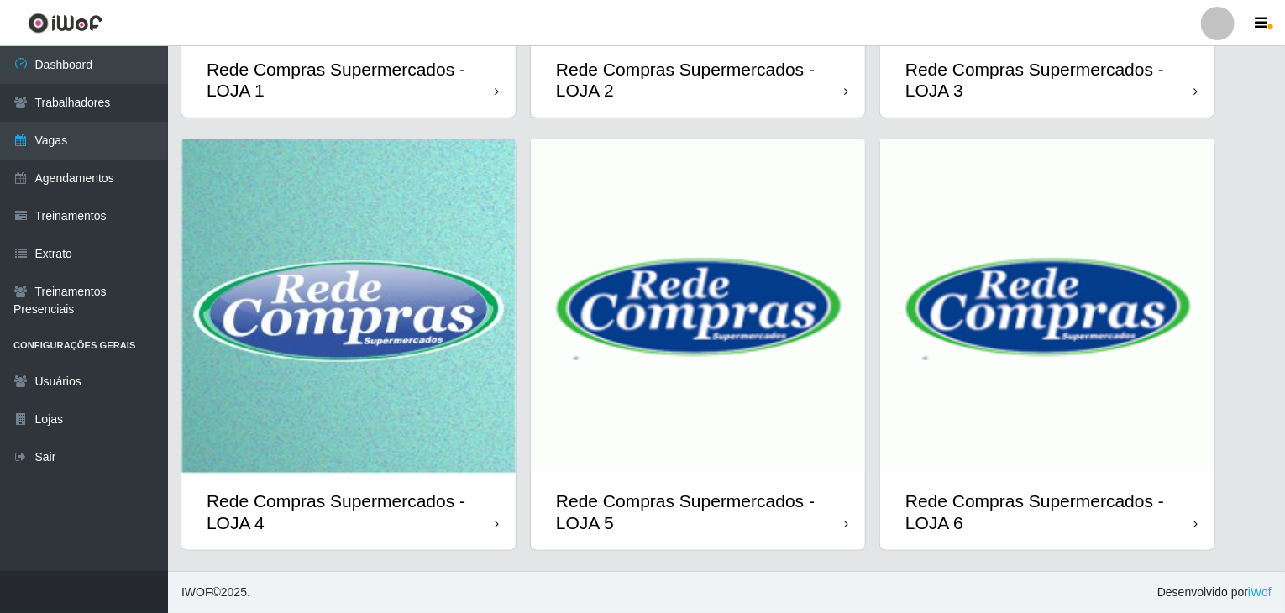
click at [272, 424] on img at bounding box center [348, 306] width 334 height 334
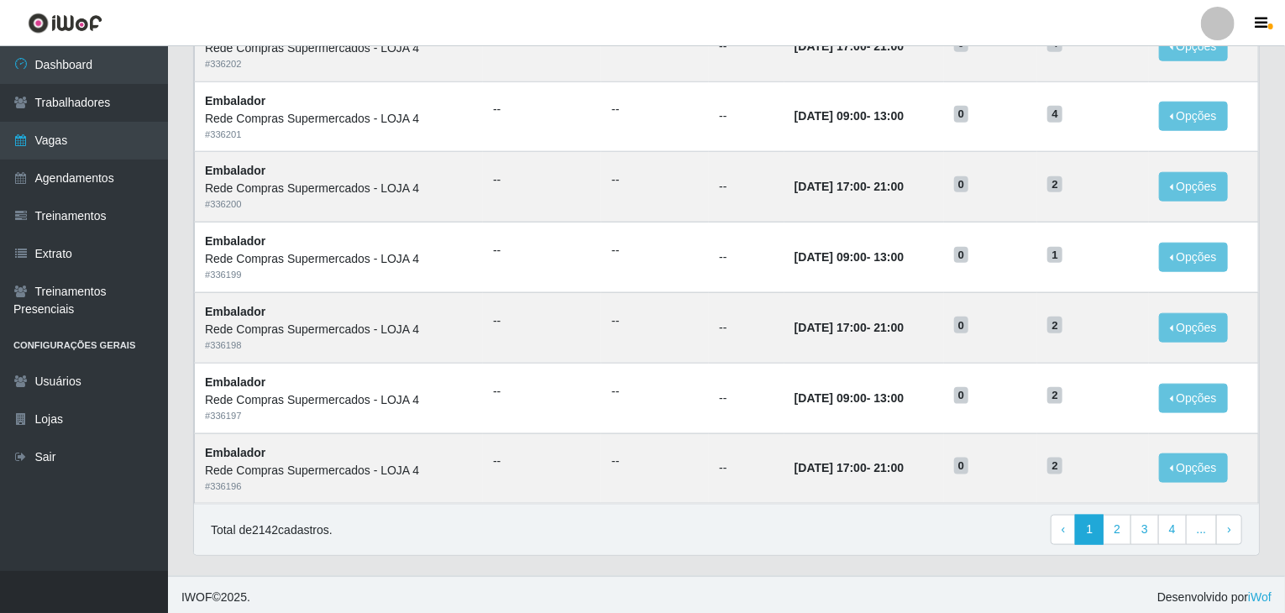
scroll to position [806, 0]
click at [1124, 527] on link "2" at bounding box center [1117, 529] width 29 height 30
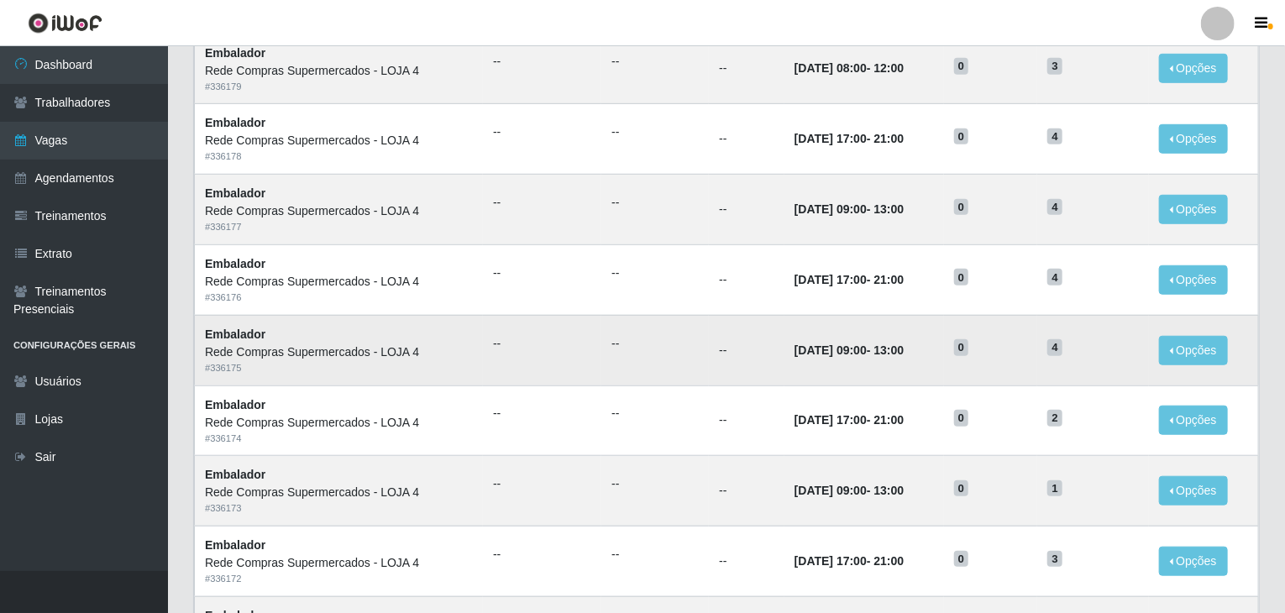
scroll to position [806, 0]
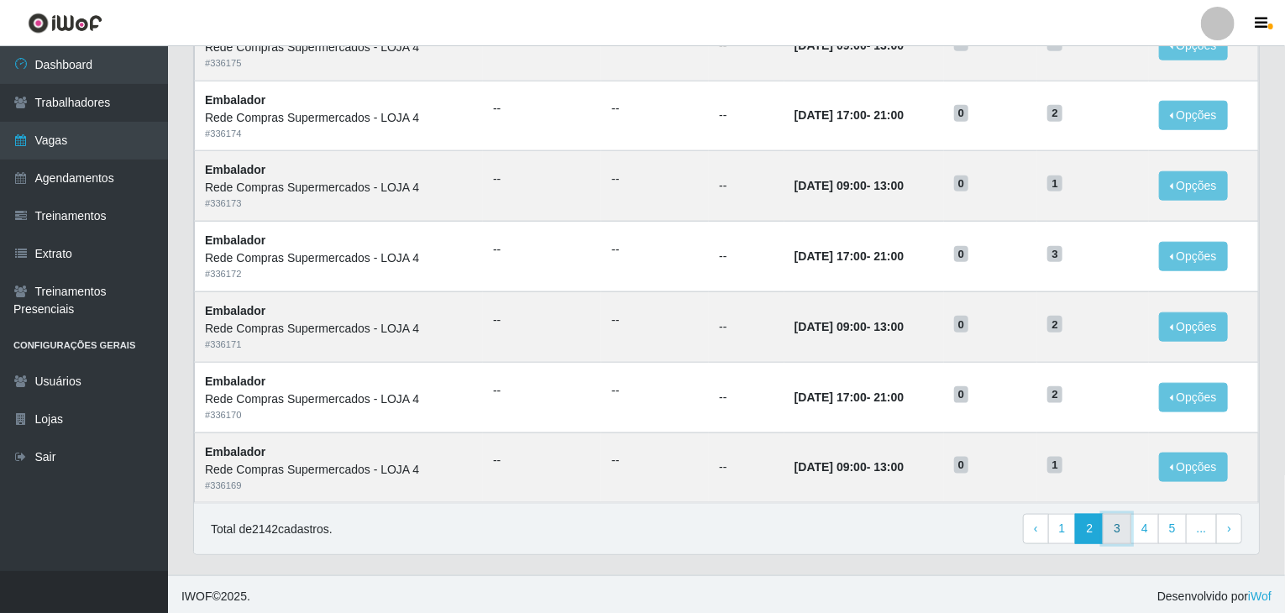
click at [1127, 525] on link "3" at bounding box center [1117, 529] width 29 height 30
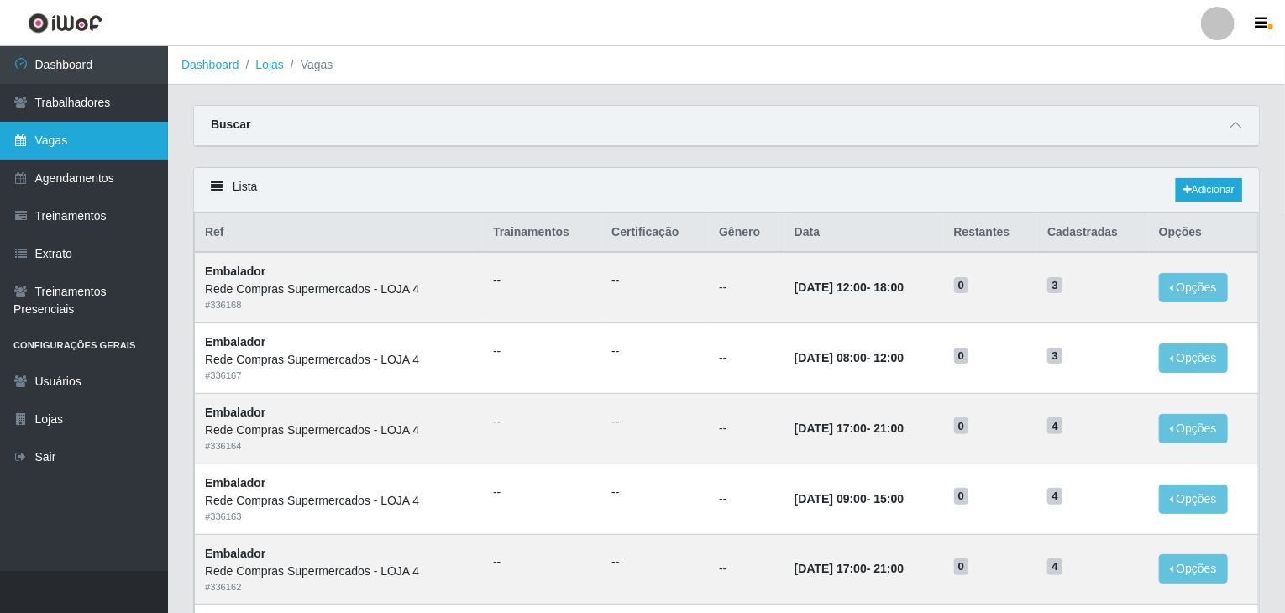
click at [81, 134] on link "Vagas" at bounding box center [84, 141] width 168 height 38
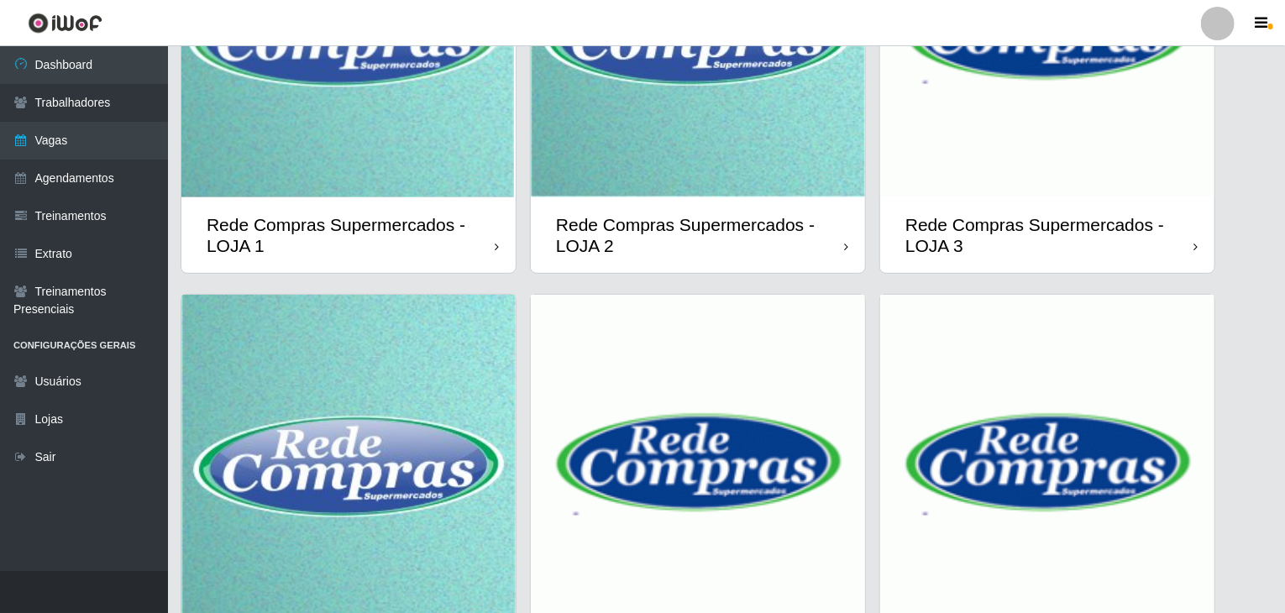
scroll to position [398, 0]
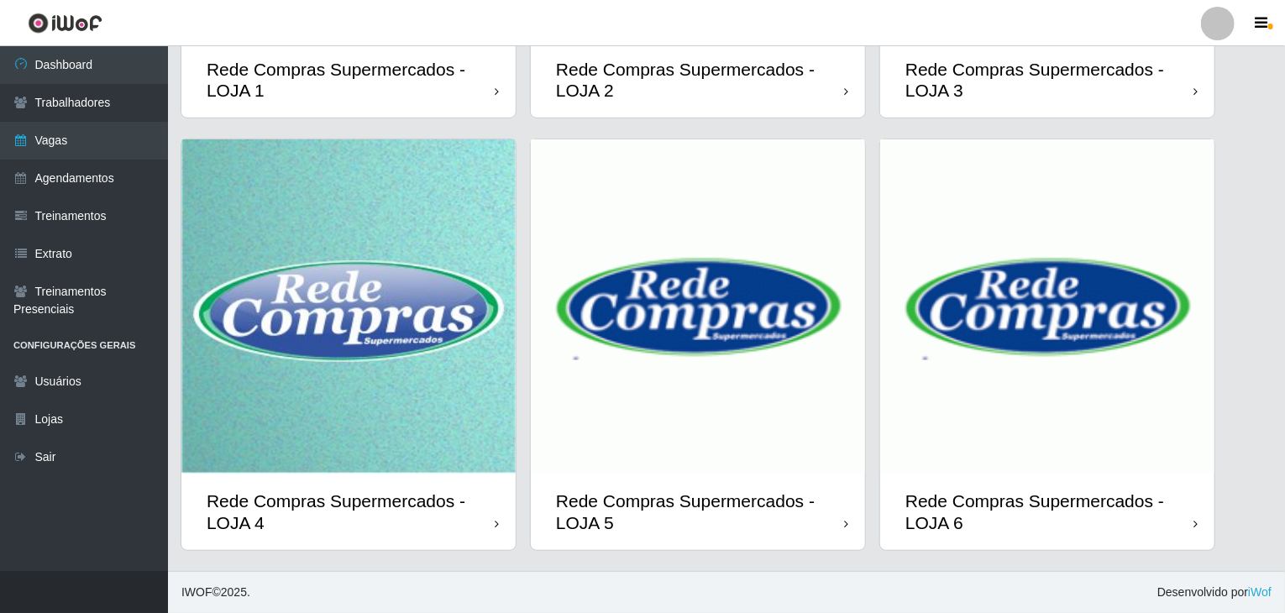
click at [1164, 452] on img at bounding box center [1047, 306] width 334 height 334
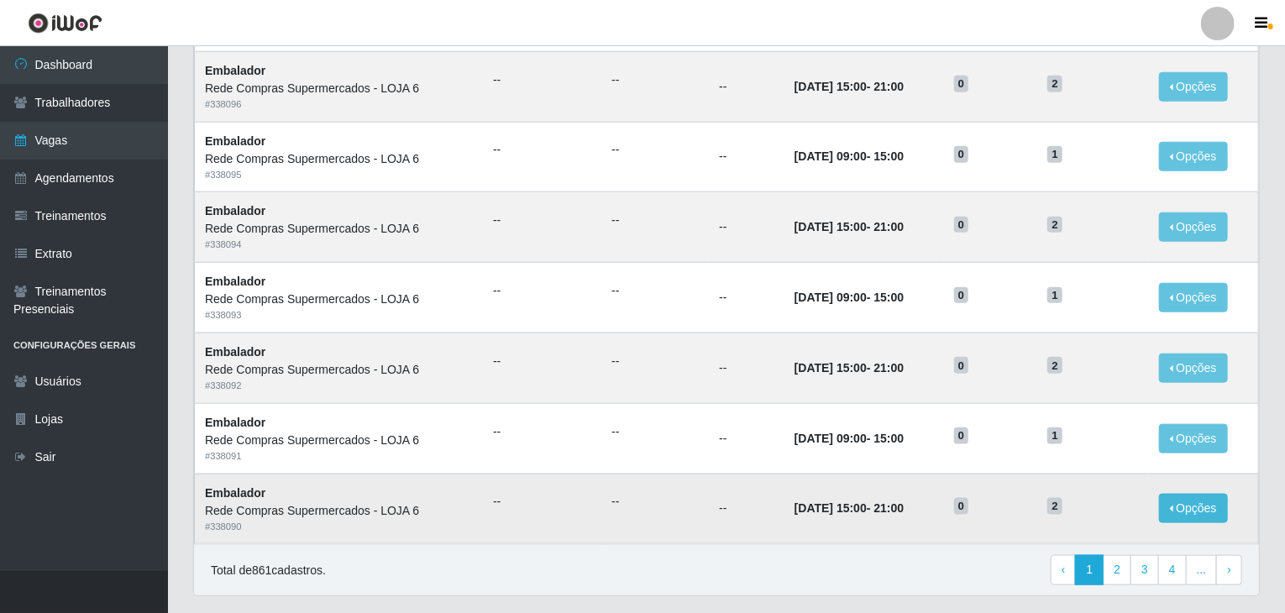
scroll to position [806, 0]
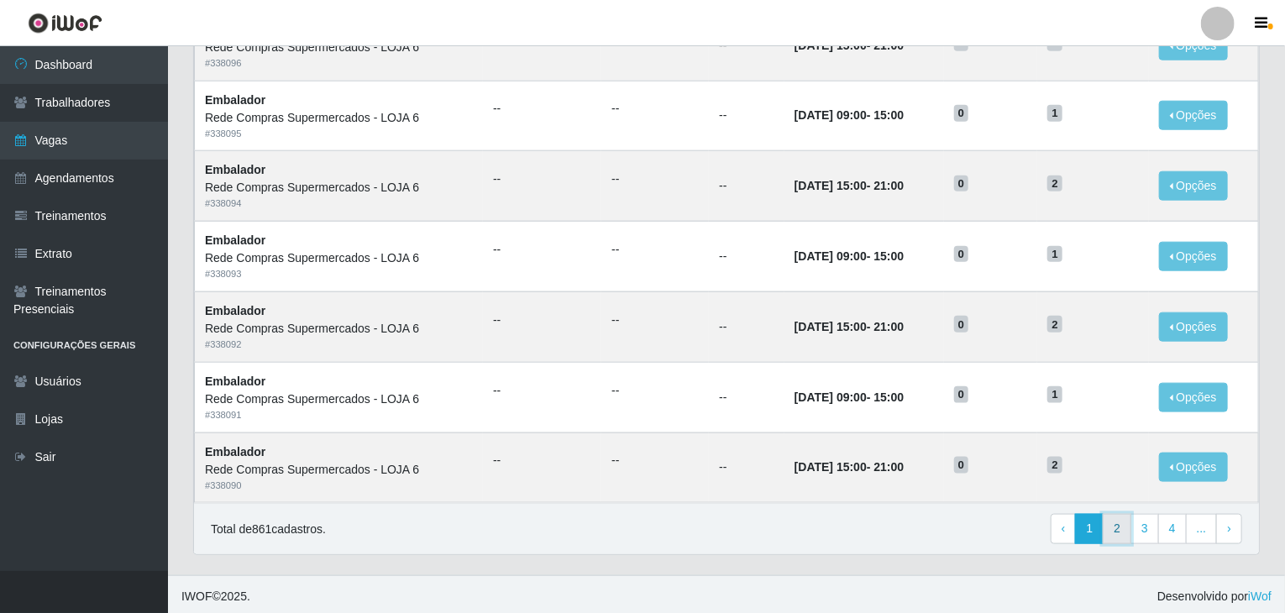
click at [1129, 521] on link "2" at bounding box center [1117, 529] width 29 height 30
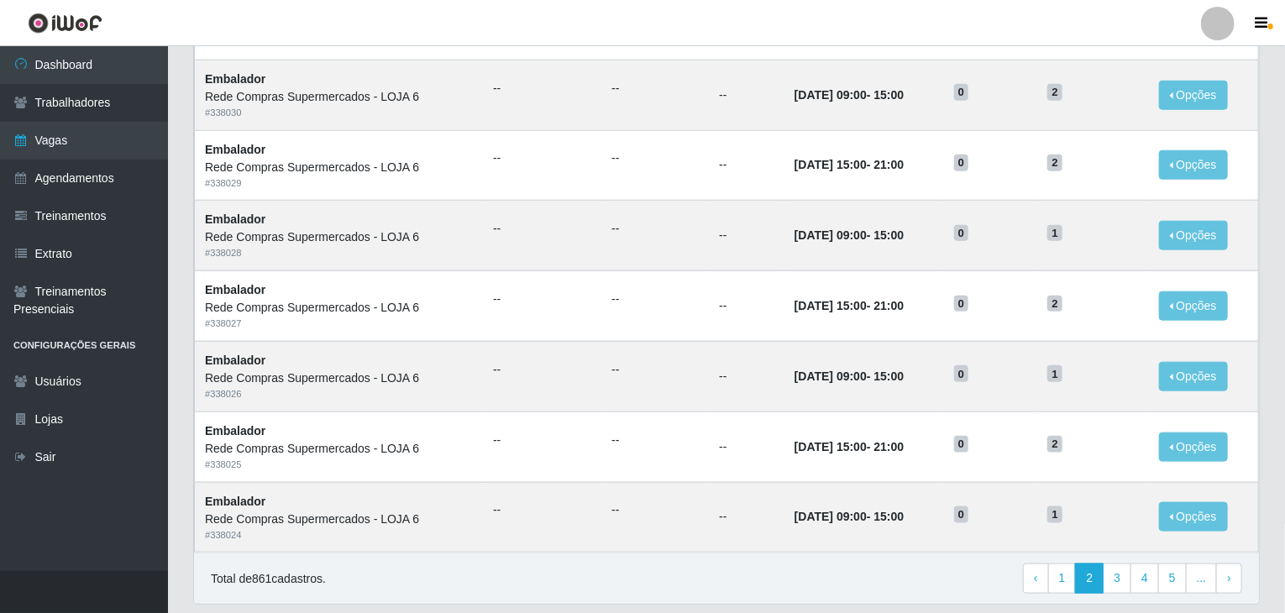
scroll to position [806, 0]
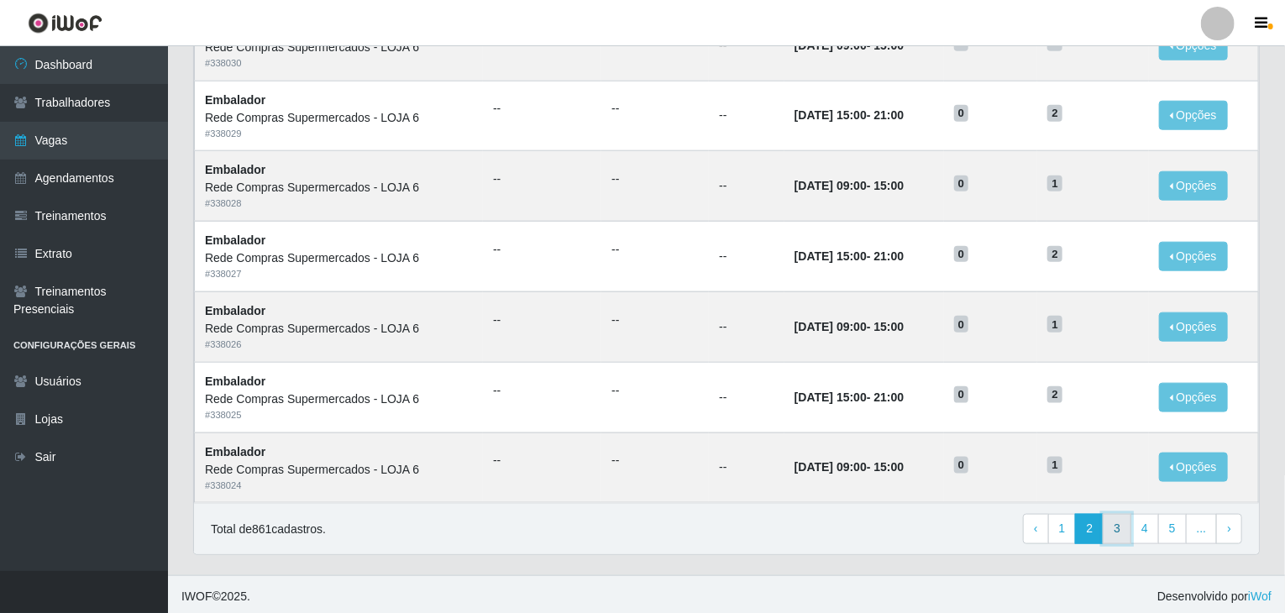
click at [1118, 523] on link "3" at bounding box center [1117, 529] width 29 height 30
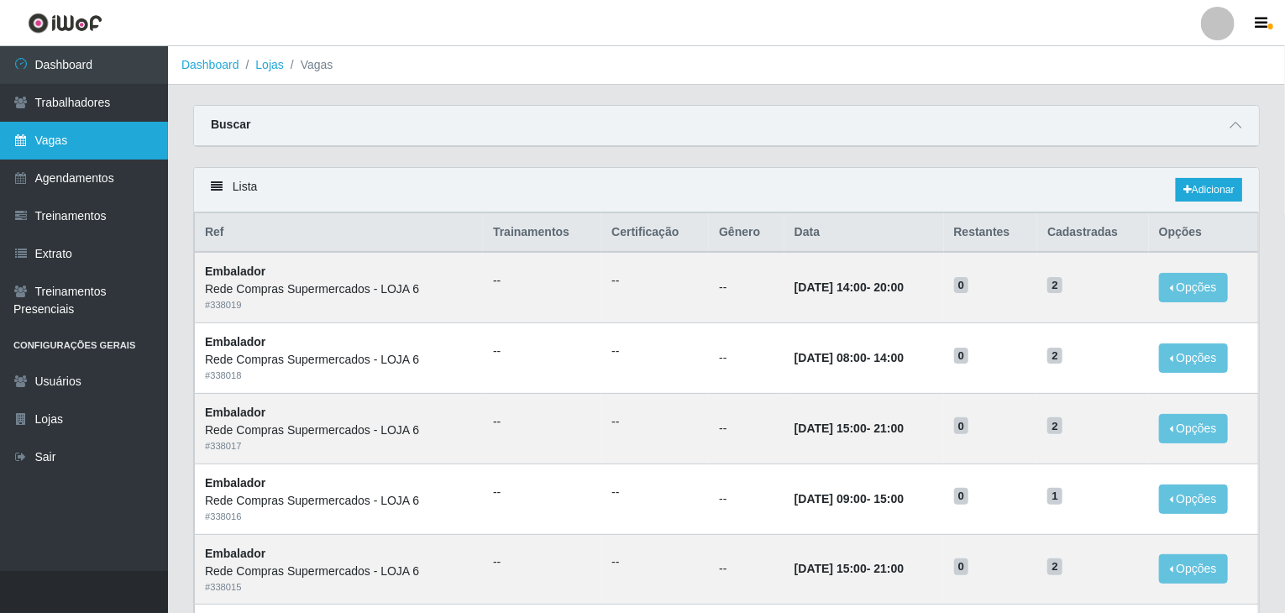
click at [84, 125] on link "Vagas" at bounding box center [84, 141] width 168 height 38
